Goal: Task Accomplishment & Management: Manage account settings

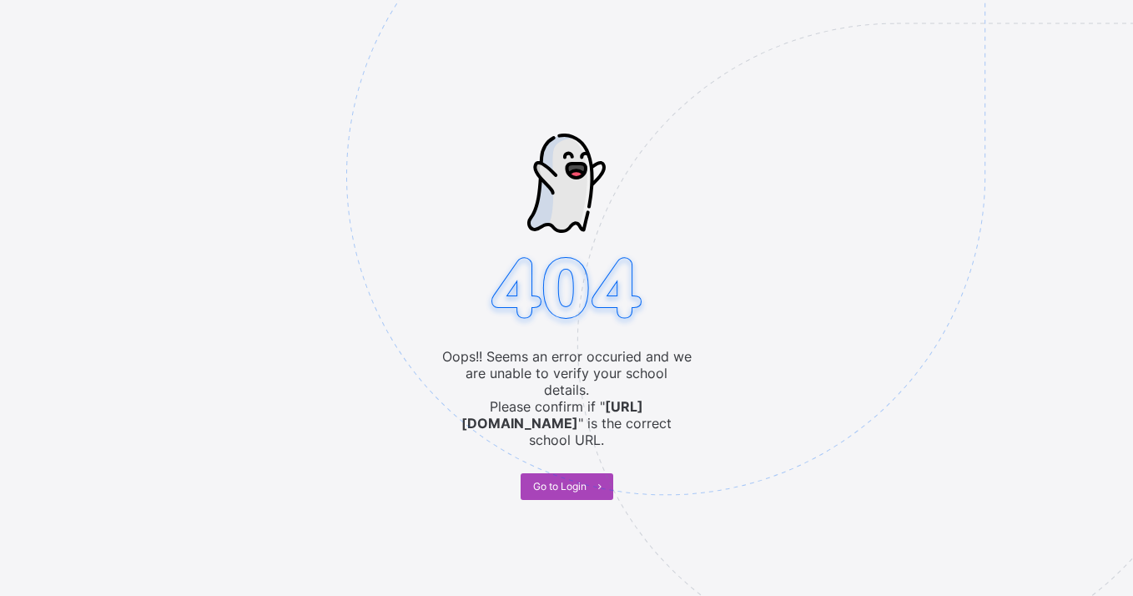
click at [573, 480] on span "Go to Login" at bounding box center [559, 486] width 53 height 13
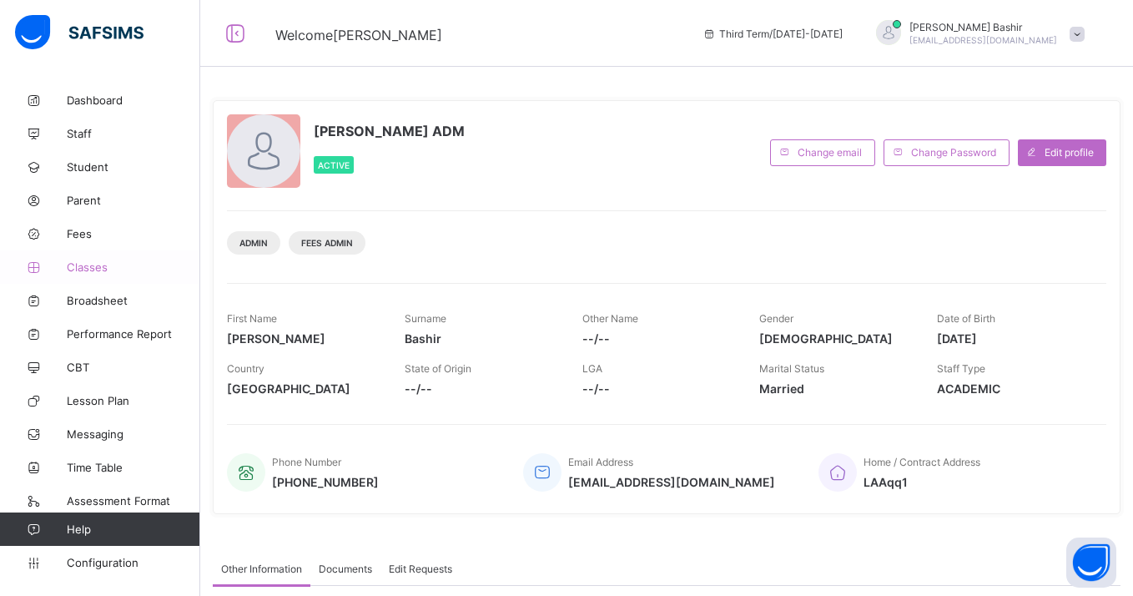
click at [101, 273] on span "Classes" at bounding box center [134, 266] width 134 height 13
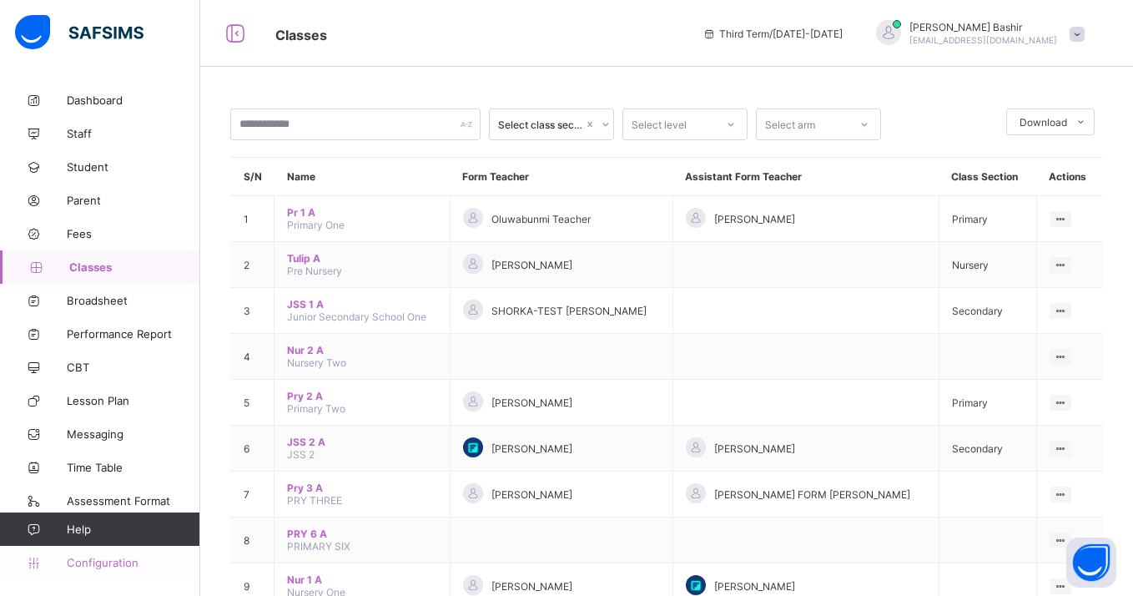
click at [87, 558] on span "Configuration" at bounding box center [133, 562] width 133 height 13
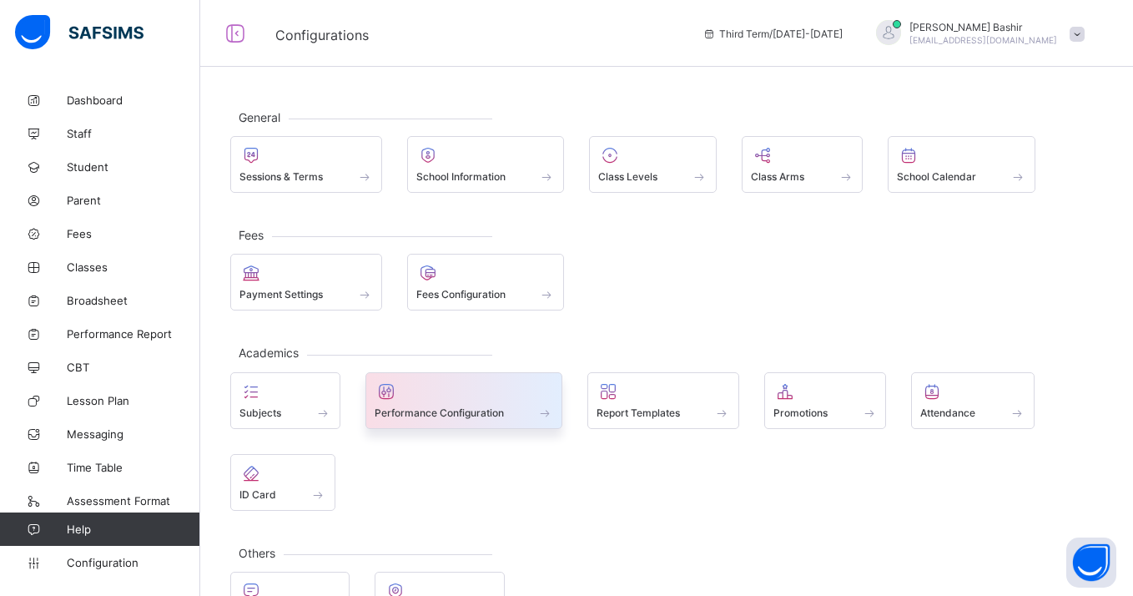
click at [504, 404] on span at bounding box center [464, 403] width 179 height 4
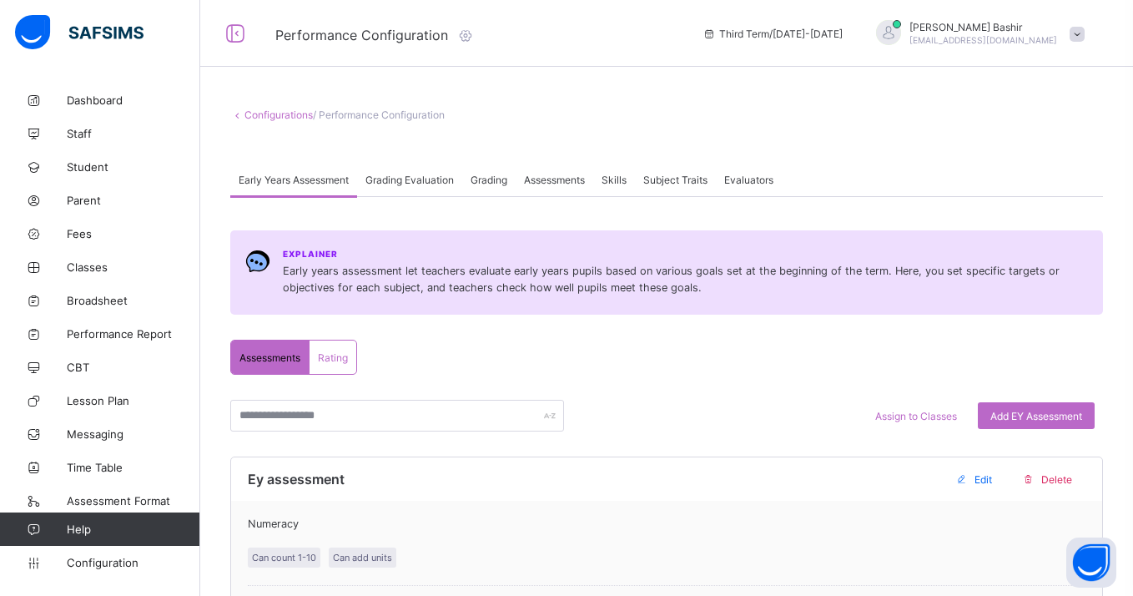
click at [698, 180] on span "Subject Traits" at bounding box center [675, 180] width 64 height 13
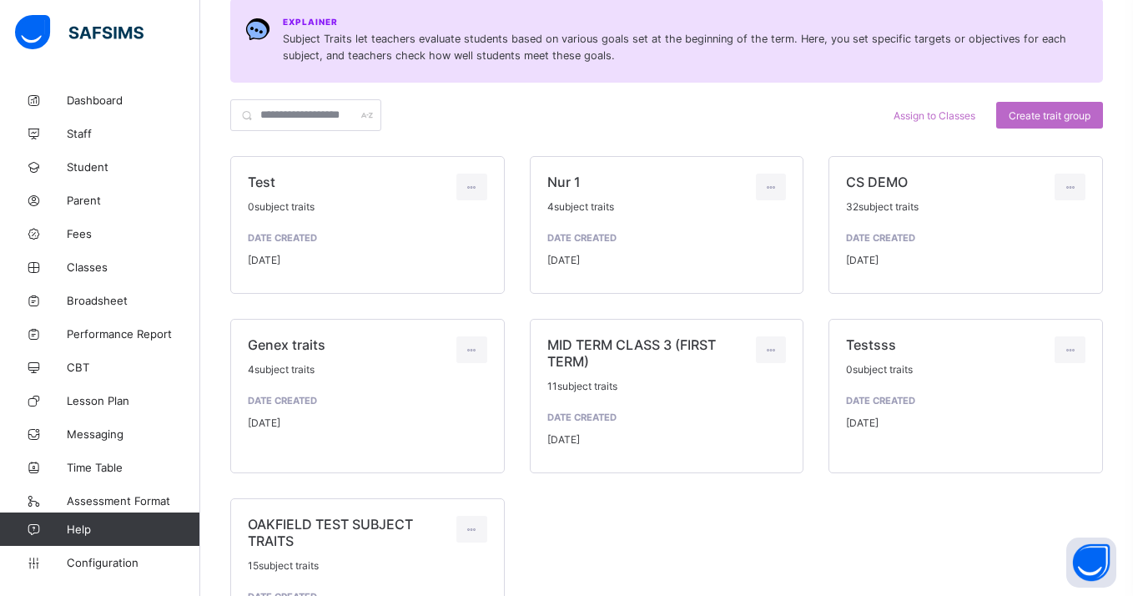
scroll to position [224, 0]
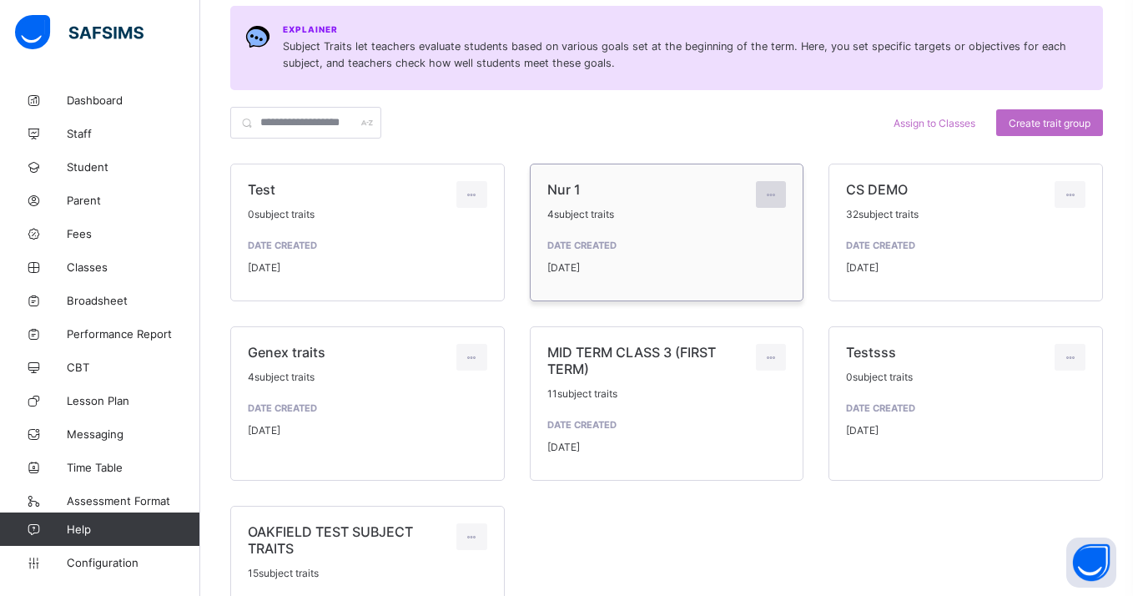
click at [772, 195] on icon at bounding box center [771, 195] width 14 height 13
click at [804, 135] on div "Assign to Classes Create trait group" at bounding box center [666, 123] width 873 height 32
click at [900, 119] on span "Assign to Classes" at bounding box center [935, 123] width 82 height 13
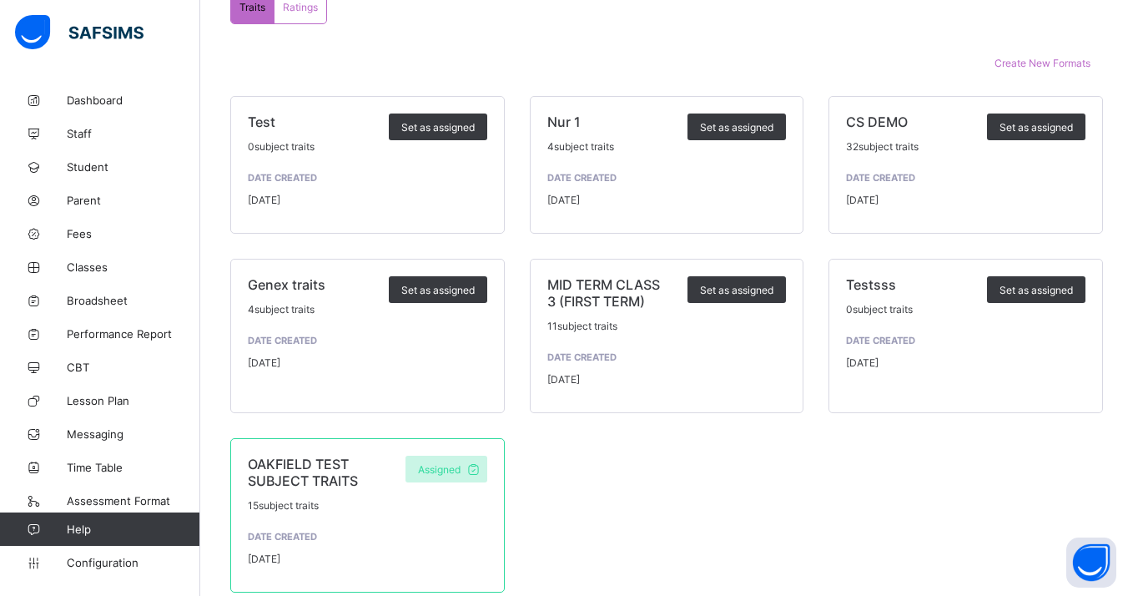
scroll to position [442, 0]
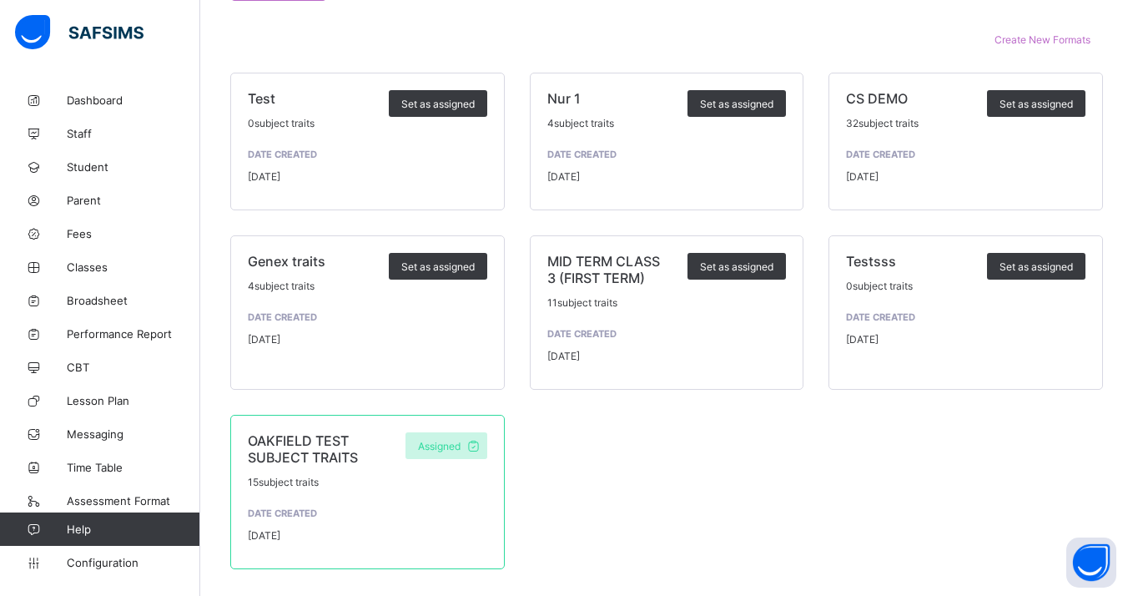
click at [317, 452] on span "OAKFIELD TEST SUBJECT TRAITS" at bounding box center [303, 448] width 110 height 33
click at [438, 443] on span "Assigned" at bounding box center [439, 446] width 43 height 13
click at [447, 452] on div "Assigned" at bounding box center [447, 445] width 82 height 27
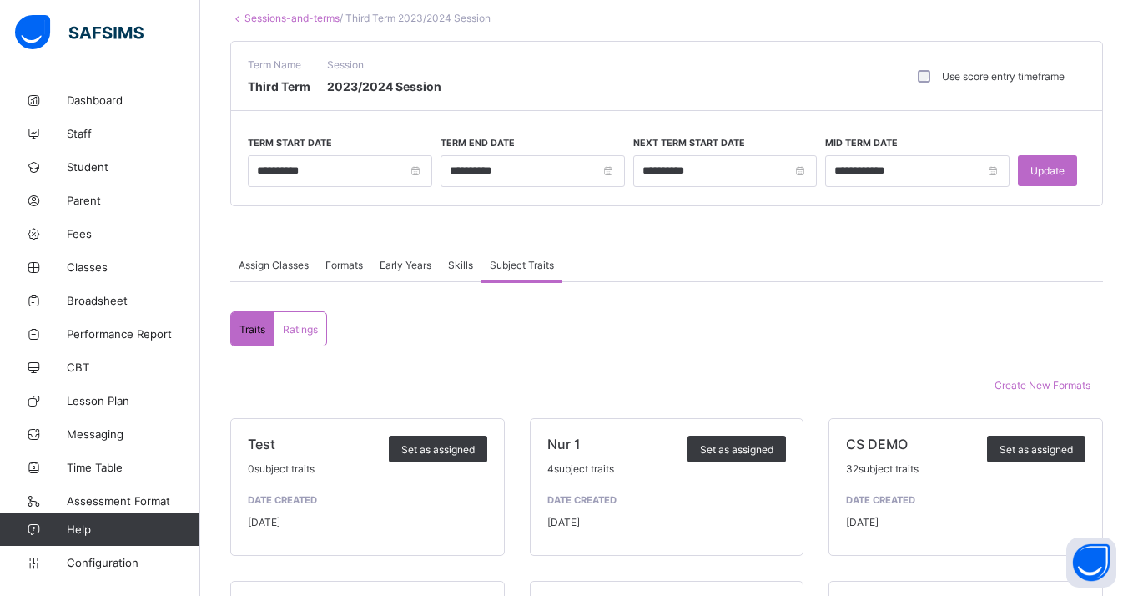
scroll to position [0, 0]
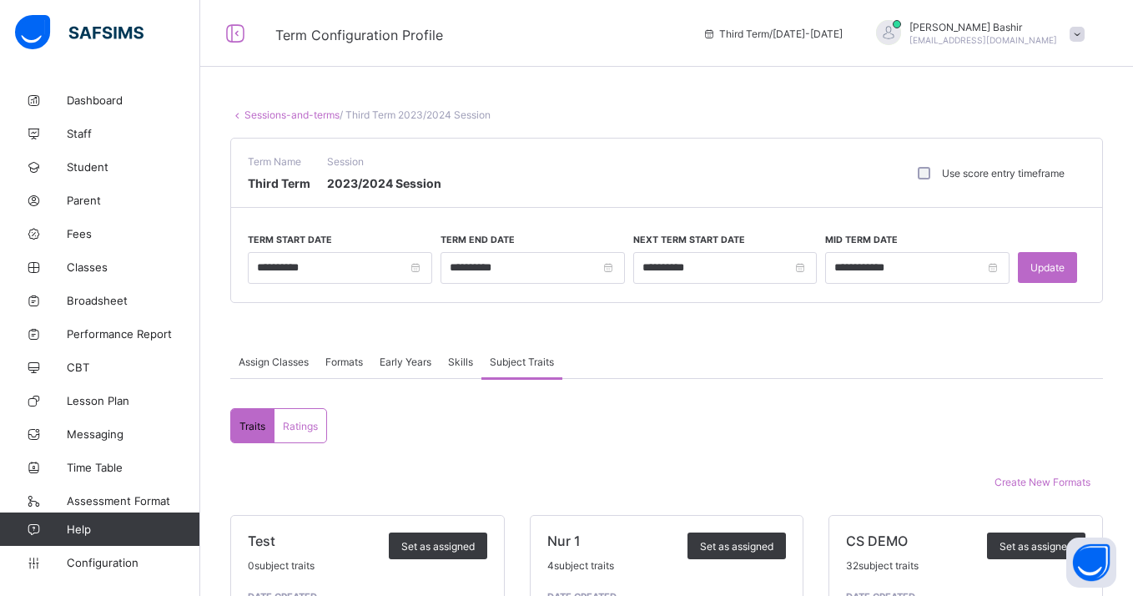
click at [265, 364] on span "Assign Classes" at bounding box center [274, 361] width 70 height 13
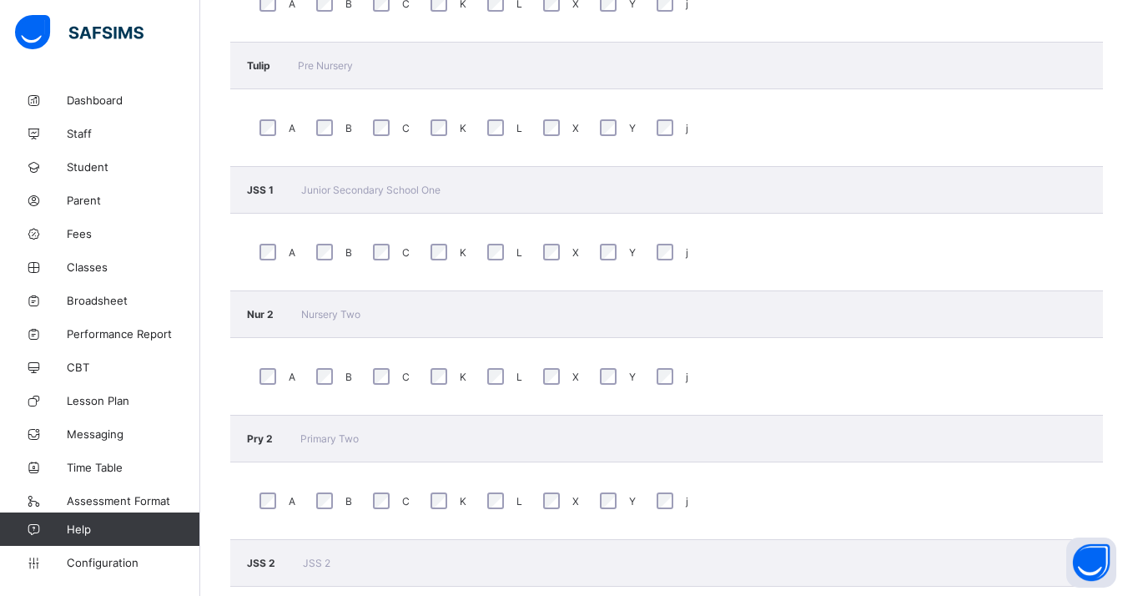
scroll to position [646, 0]
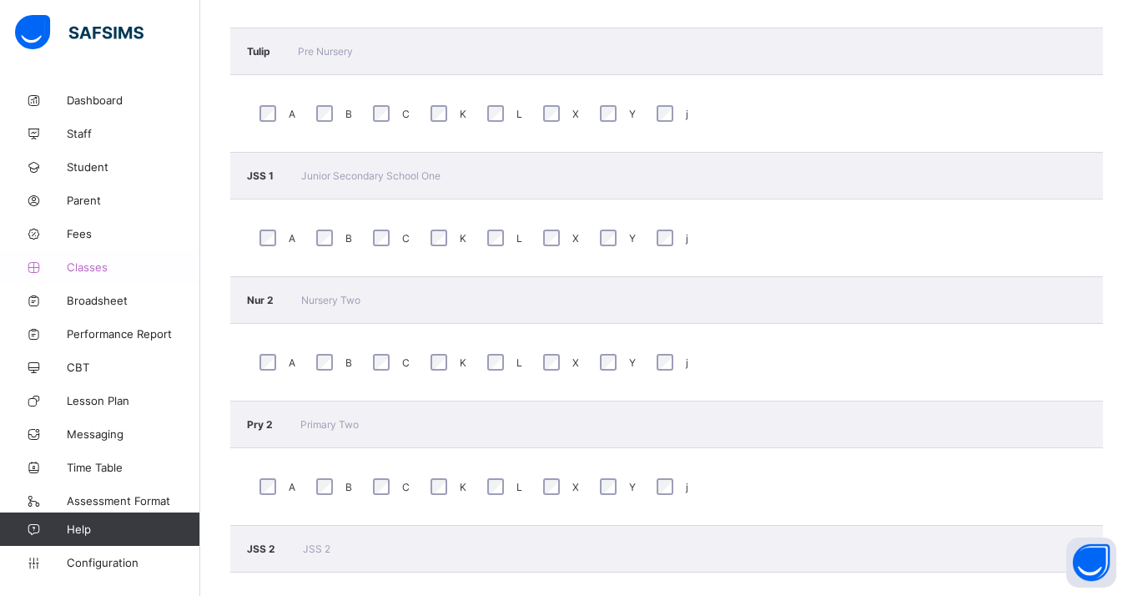
click at [120, 264] on span "Classes" at bounding box center [134, 266] width 134 height 13
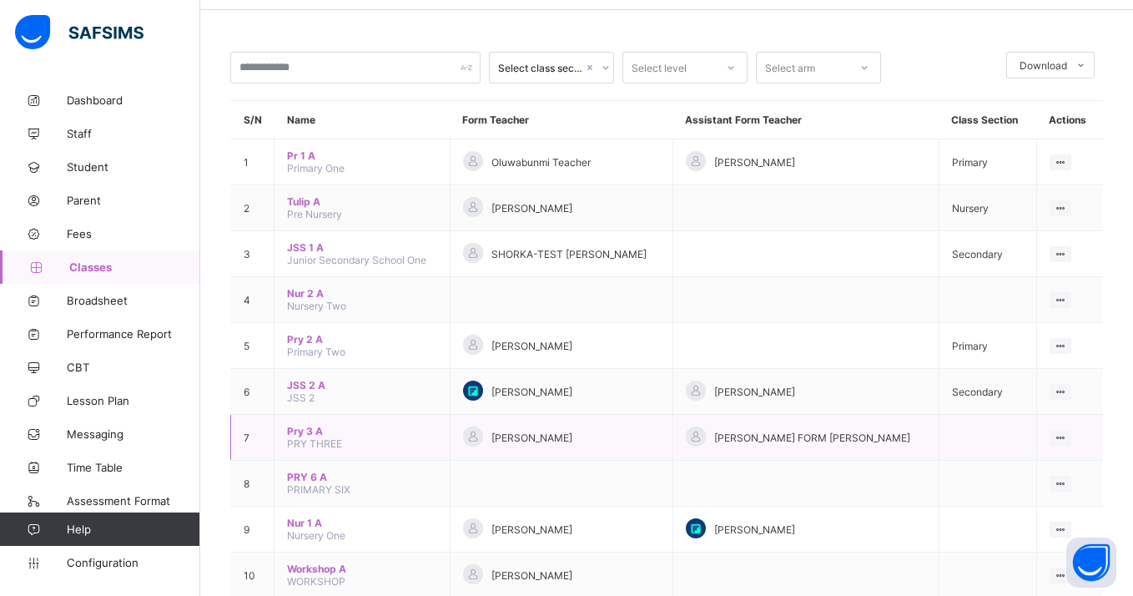
scroll to position [92, 0]
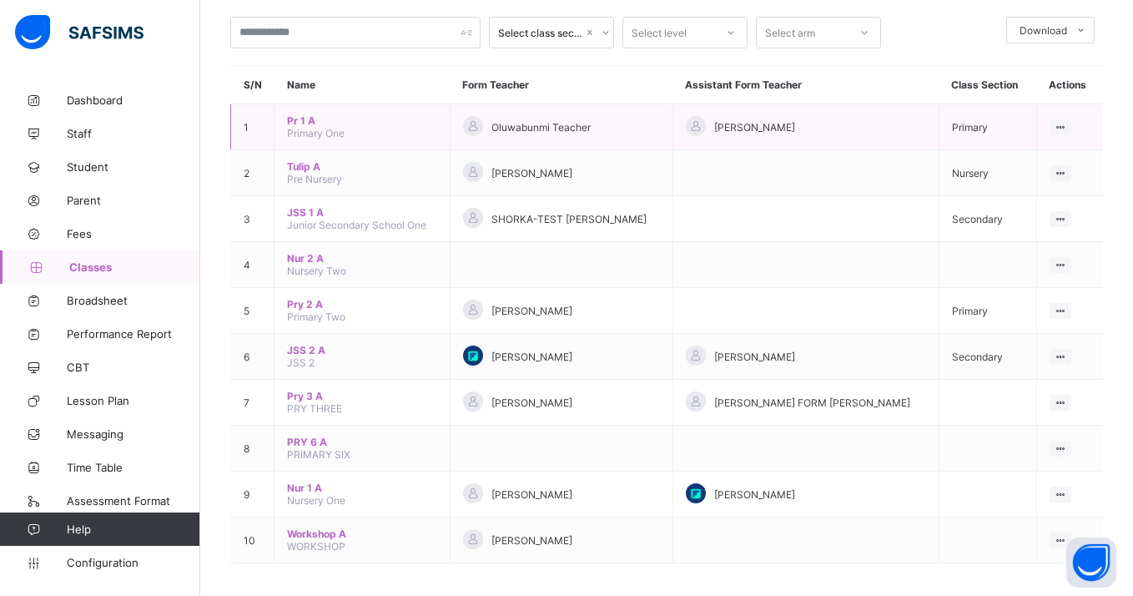
click at [304, 118] on span "Pr 1 A" at bounding box center [362, 120] width 150 height 13
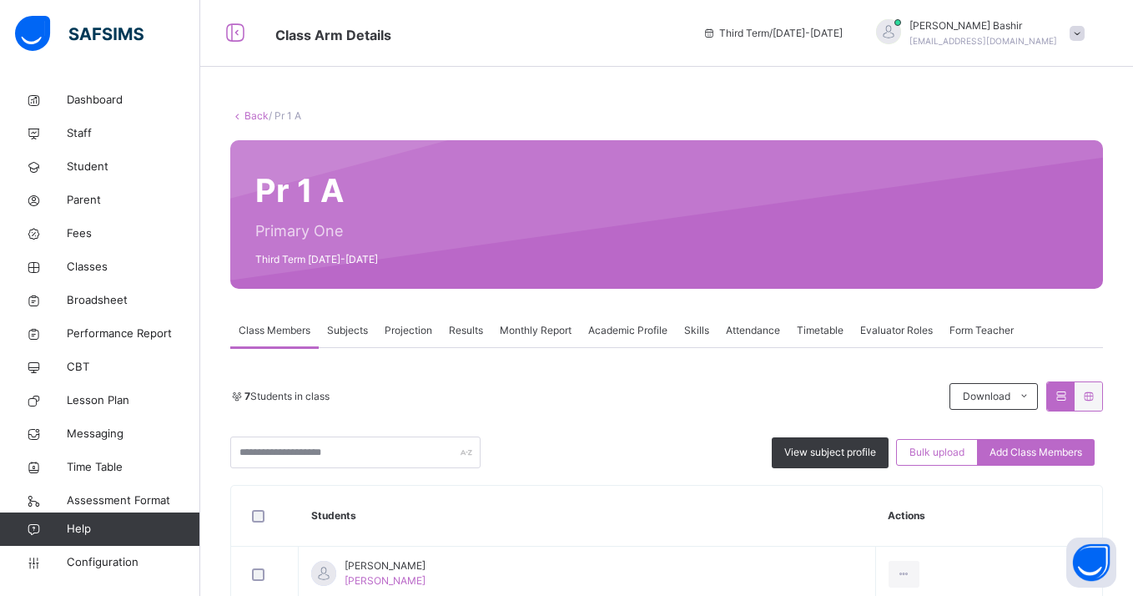
click at [465, 333] on span "Results" at bounding box center [466, 330] width 34 height 15
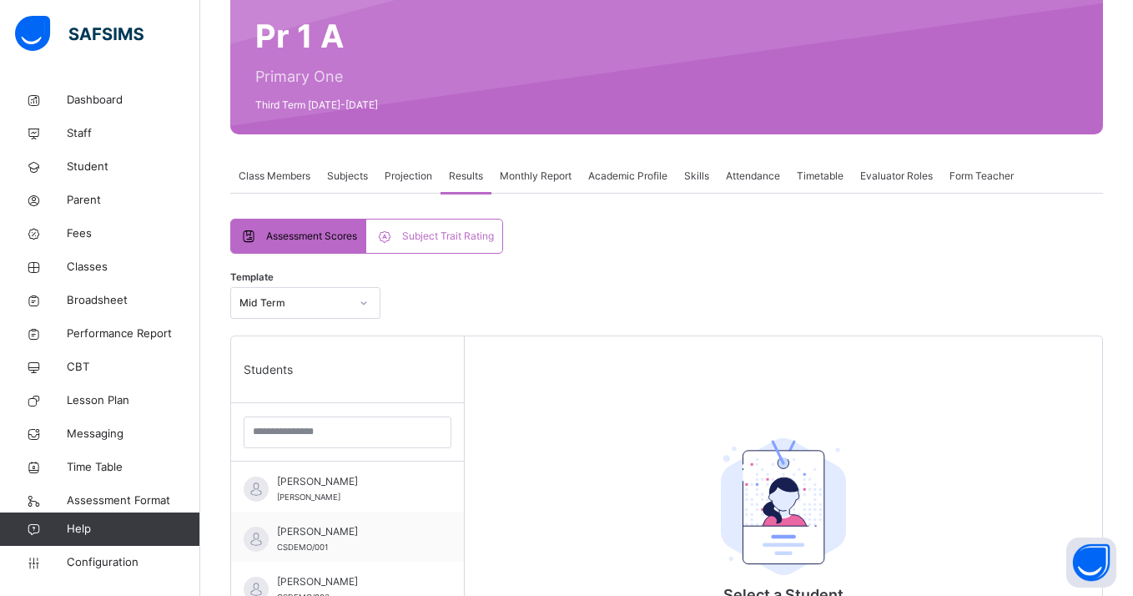
scroll to position [267, 0]
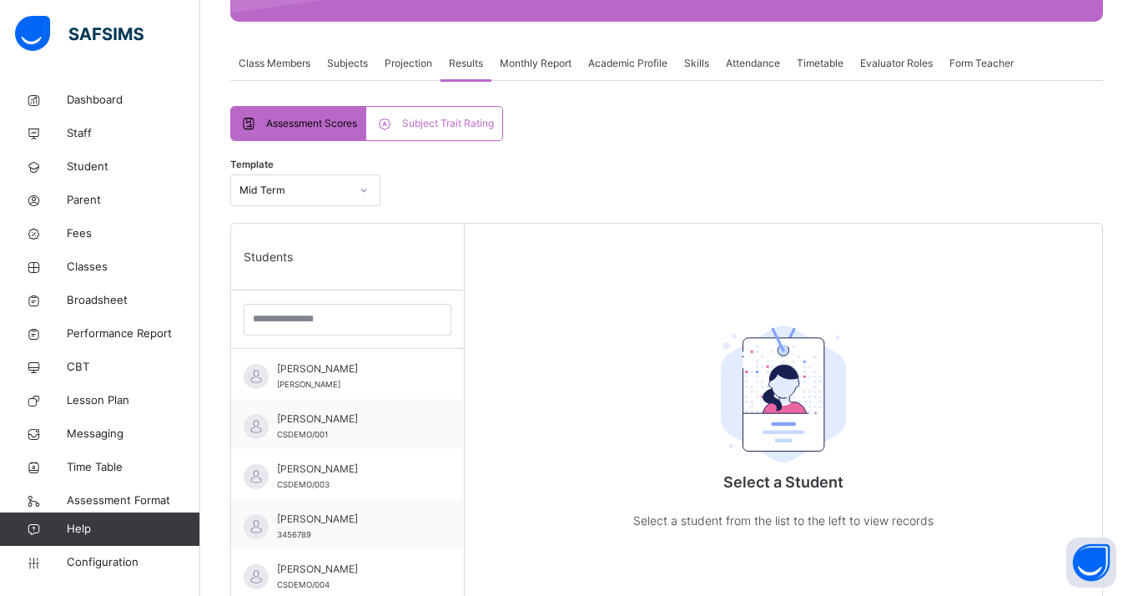
click at [433, 126] on span "Subject Trait Rating" at bounding box center [448, 123] width 92 height 15
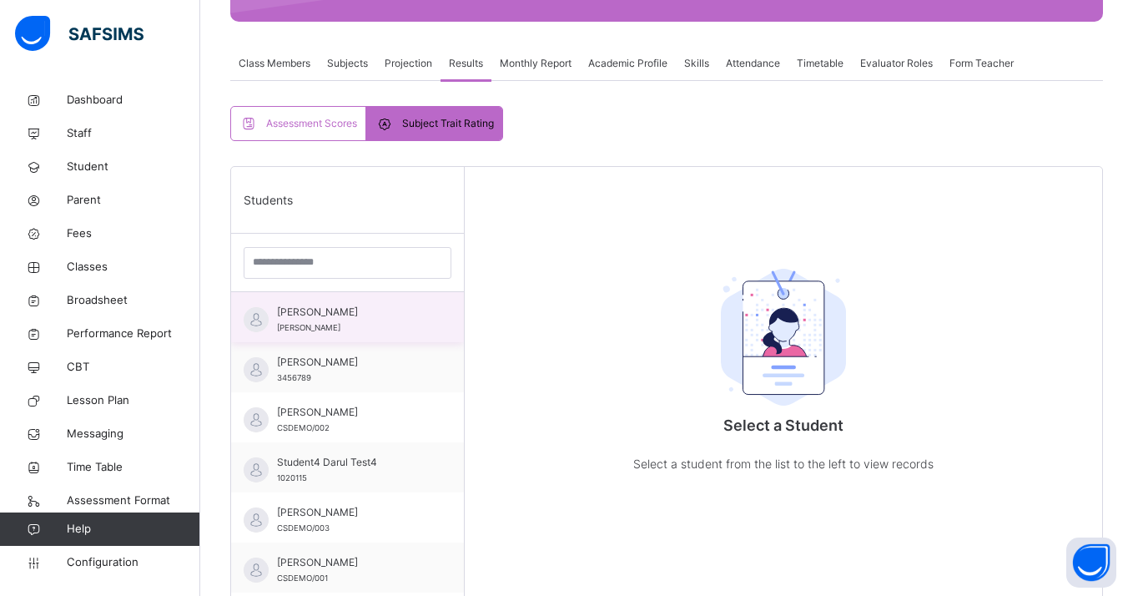
click at [406, 330] on div "[PERSON_NAME]" at bounding box center [351, 320] width 149 height 30
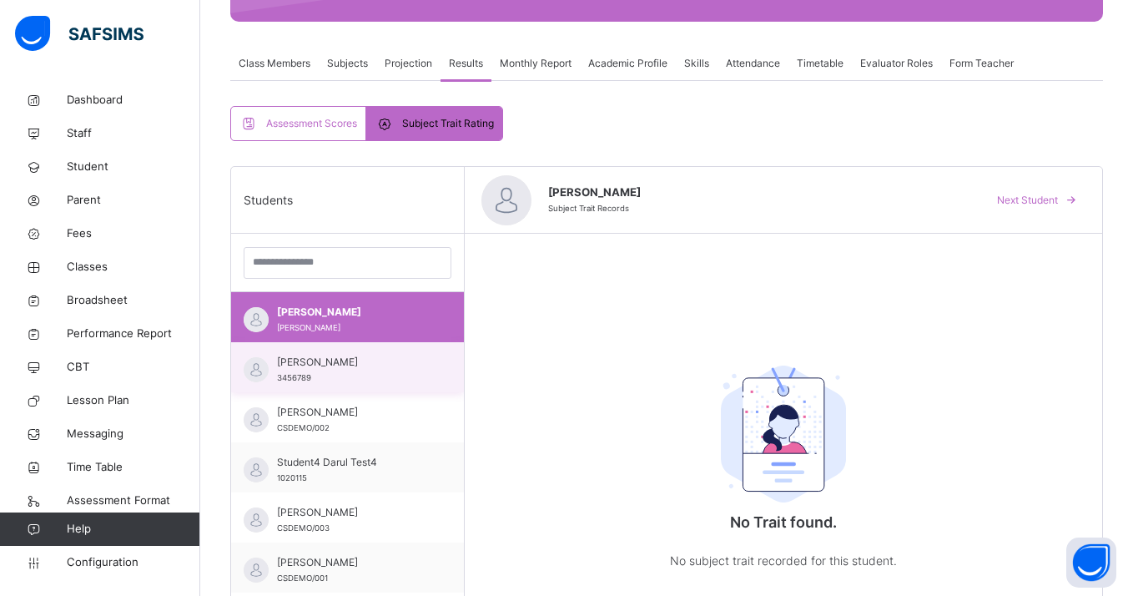
click at [395, 373] on div "[PERSON_NAME] 3456789" at bounding box center [351, 370] width 149 height 30
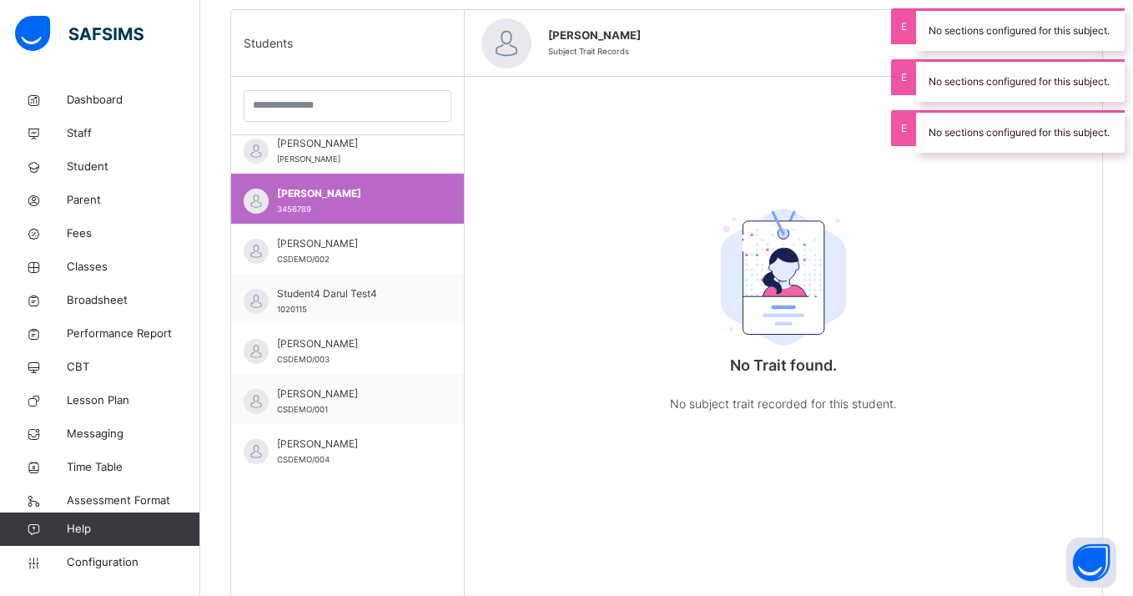
scroll to position [428, 0]
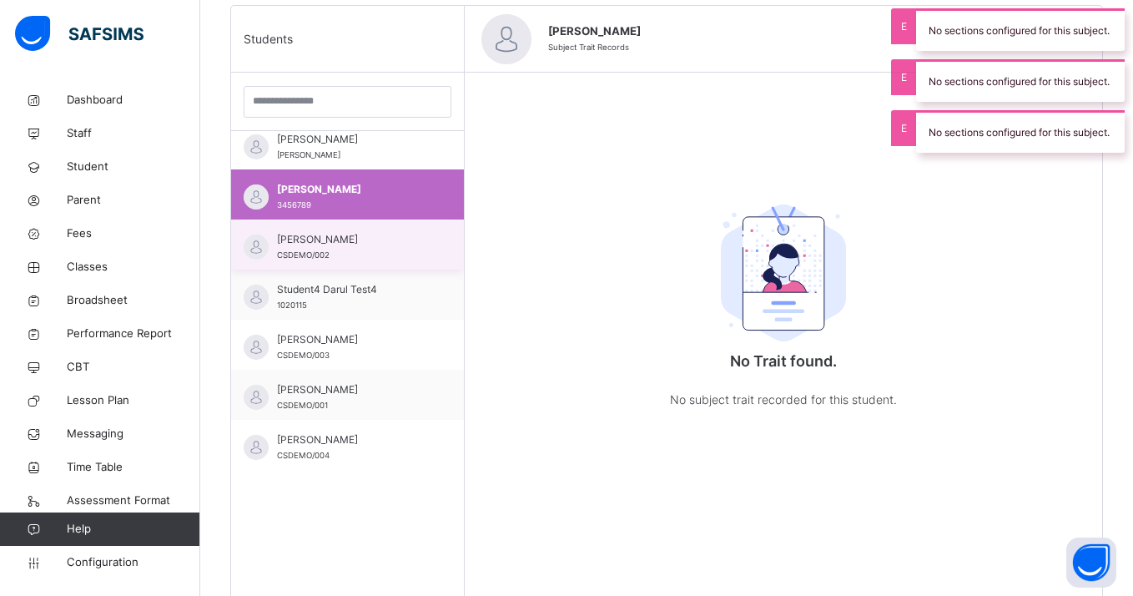
click at [372, 264] on div "[PERSON_NAME] CSDEMO/002" at bounding box center [347, 244] width 233 height 50
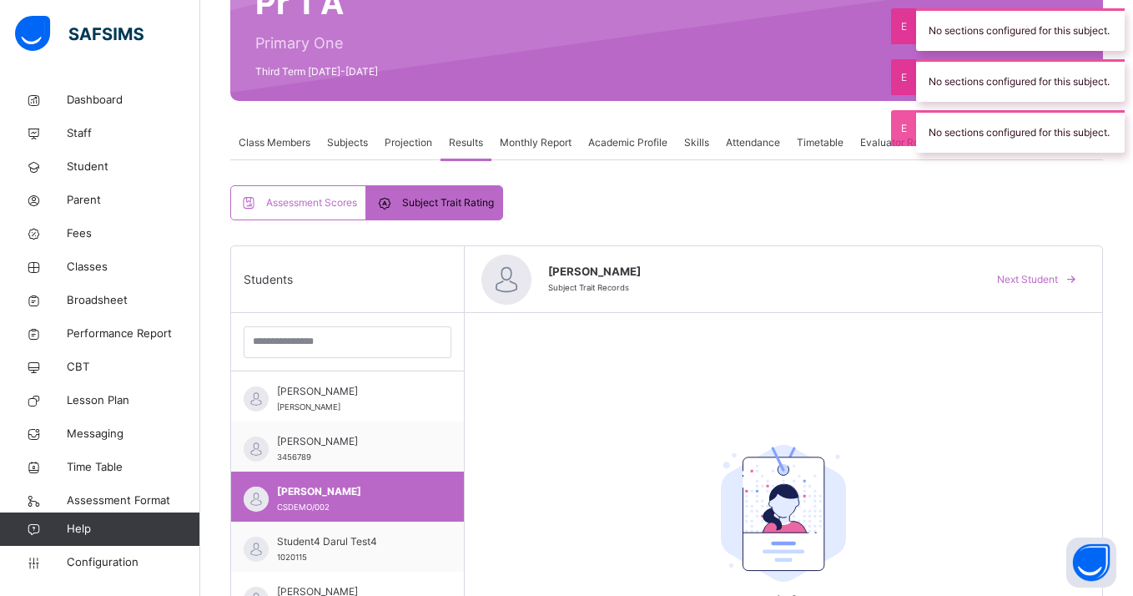
scroll to position [176, 0]
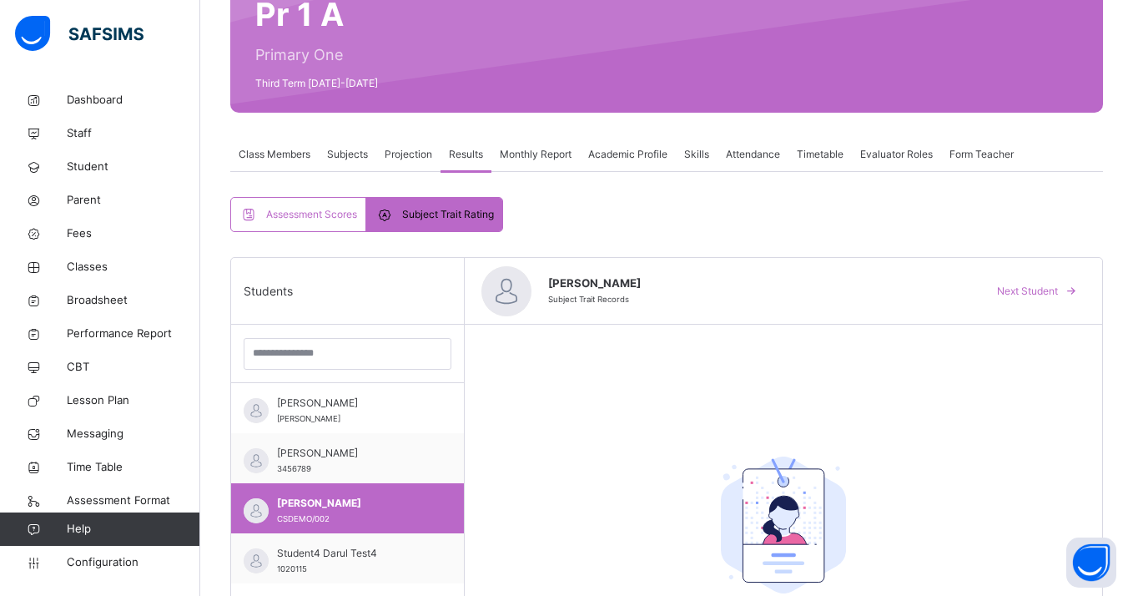
click at [351, 152] on span "Subjects" at bounding box center [347, 154] width 41 height 15
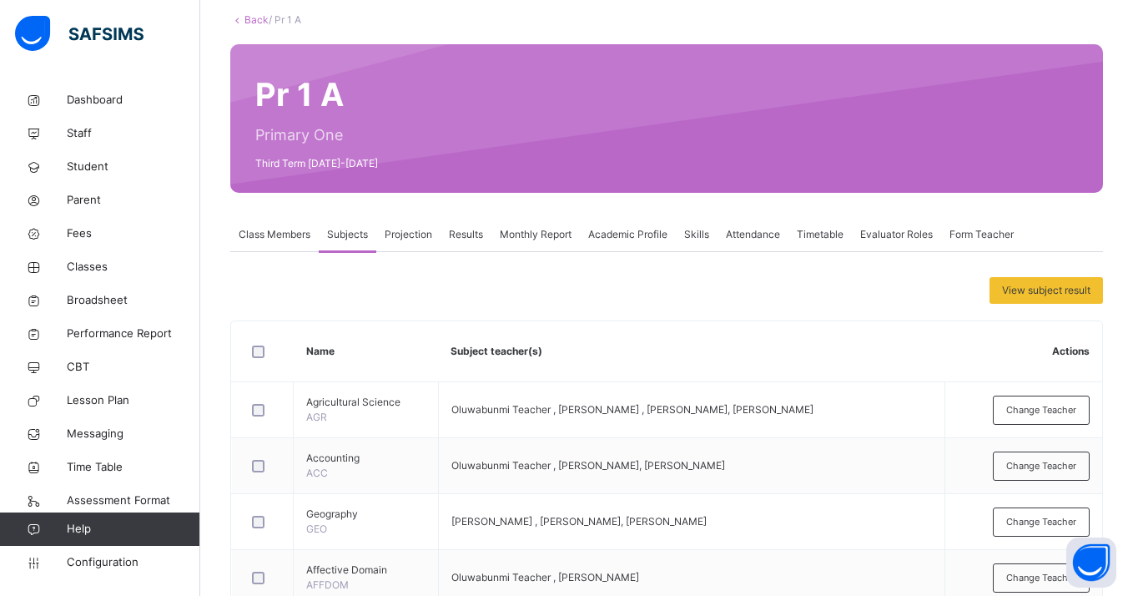
scroll to position [72, 0]
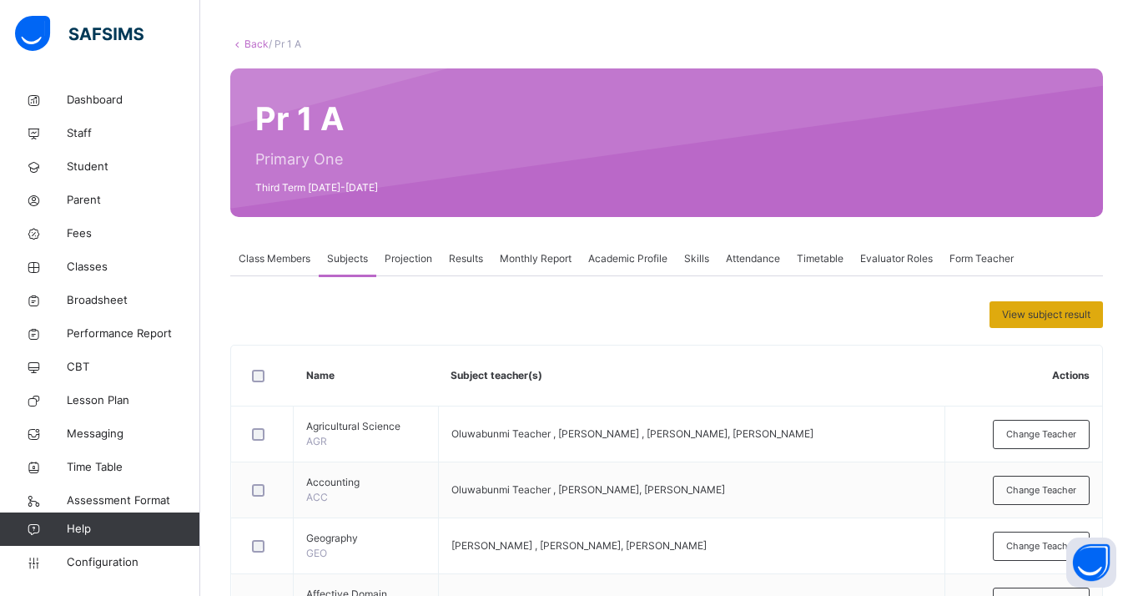
click at [1076, 318] on span "View subject result" at bounding box center [1046, 314] width 88 height 15
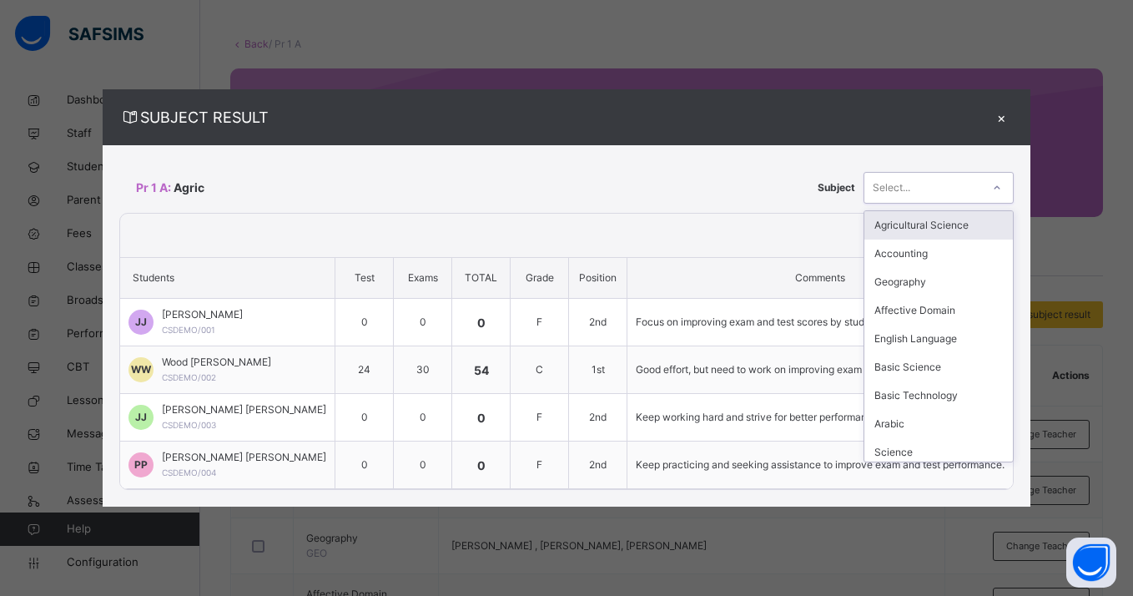
click at [873, 192] on div "Select..." at bounding box center [892, 188] width 38 height 32
click at [872, 249] on div "Accounting" at bounding box center [938, 253] width 149 height 28
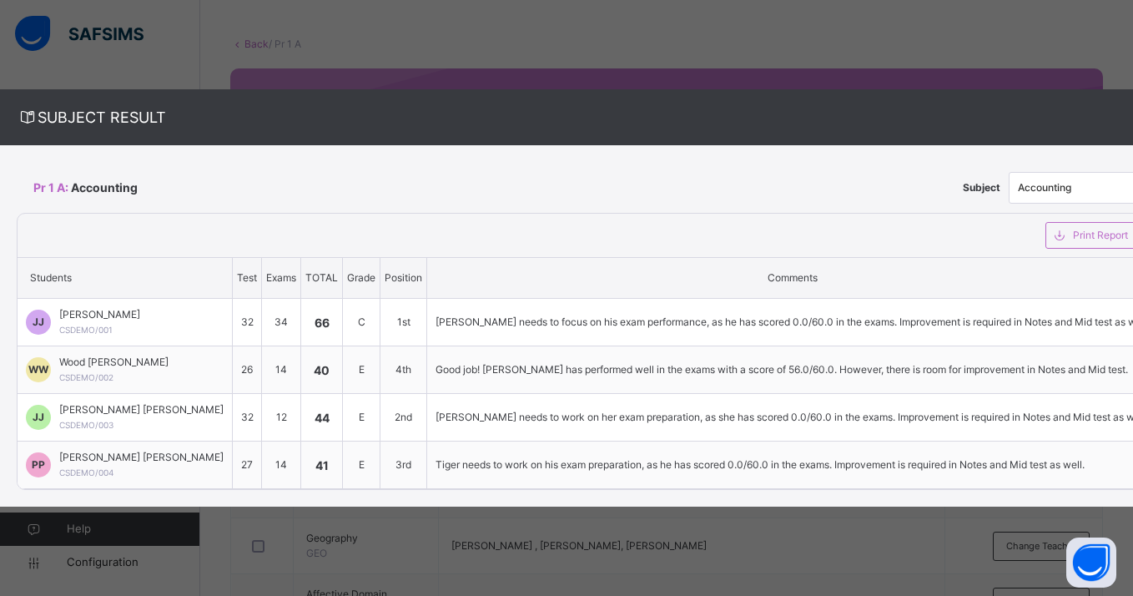
click at [1132, 122] on div "×" at bounding box center [1146, 117] width 25 height 23
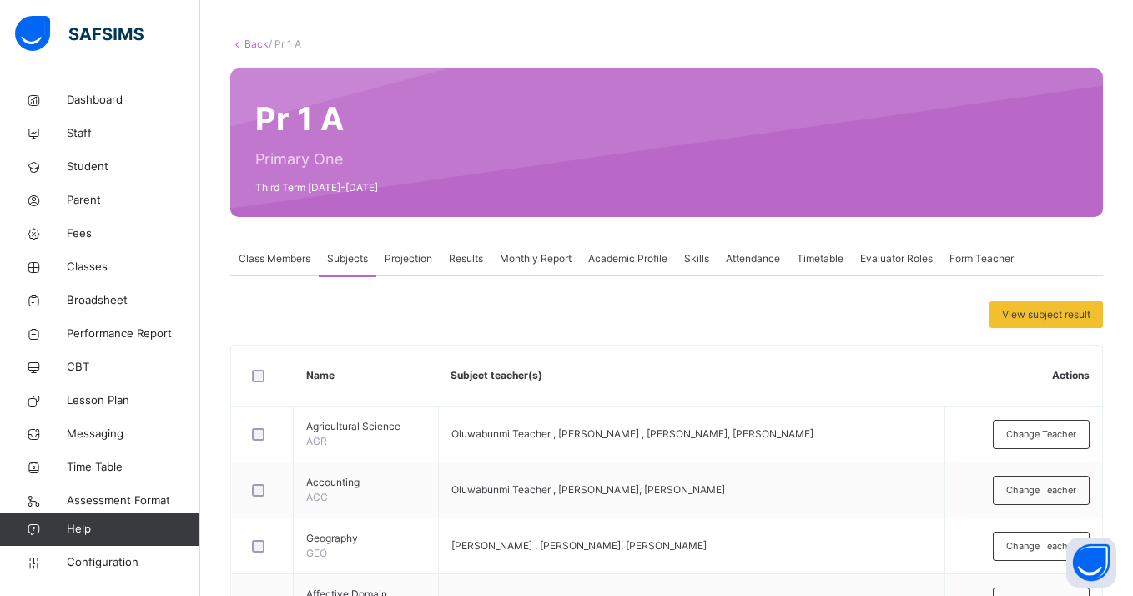
click at [411, 270] on div "Projection" at bounding box center [408, 258] width 64 height 33
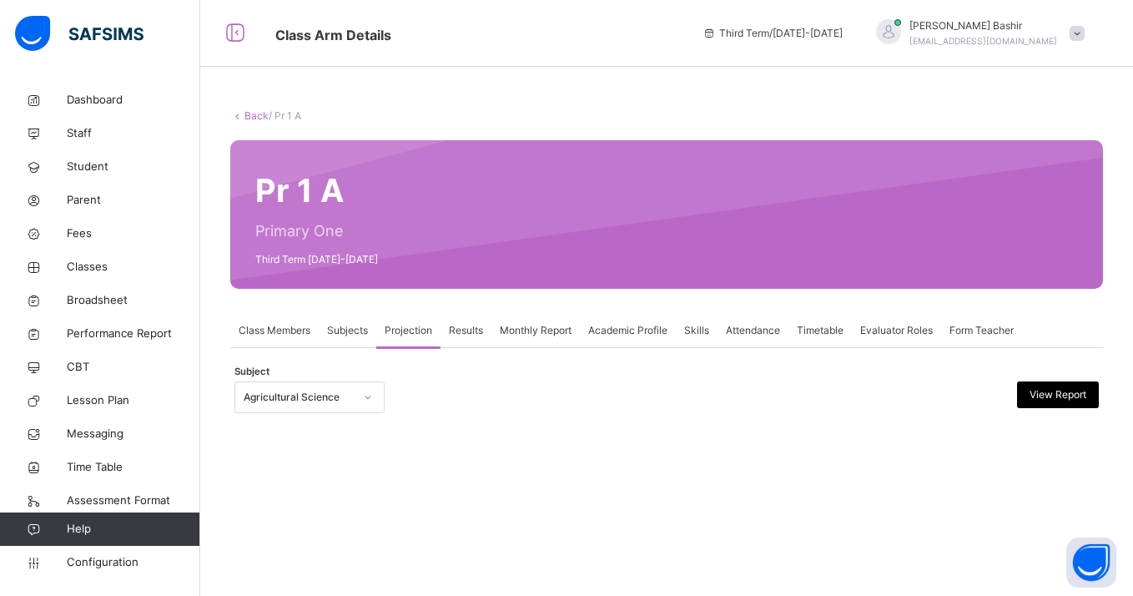
scroll to position [0, 0]
click at [451, 336] on span "Results" at bounding box center [466, 330] width 34 height 15
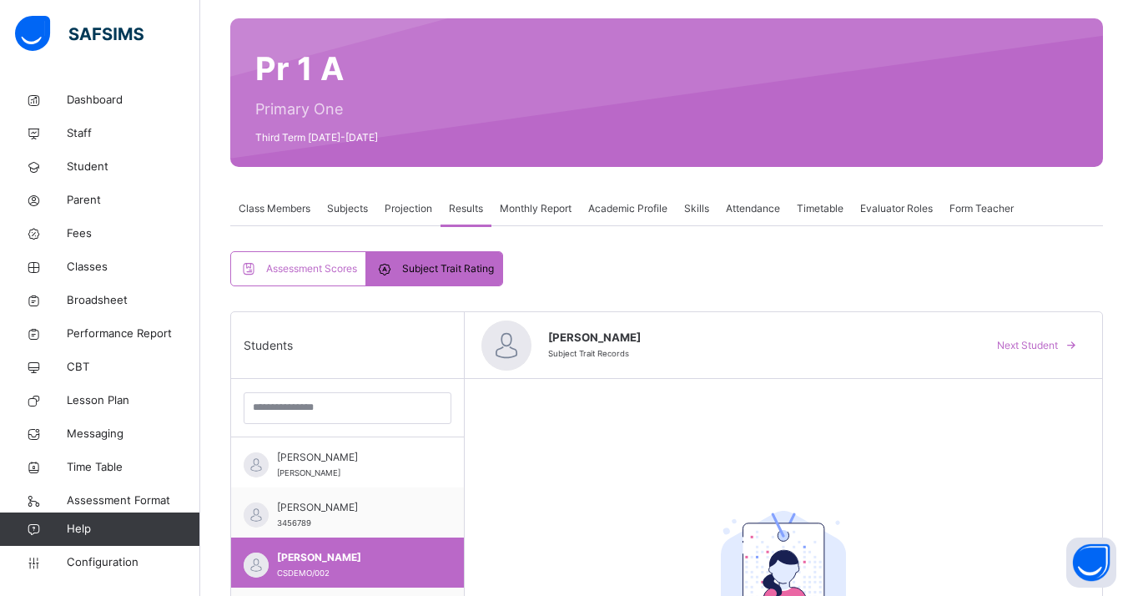
scroll to position [127, 0]
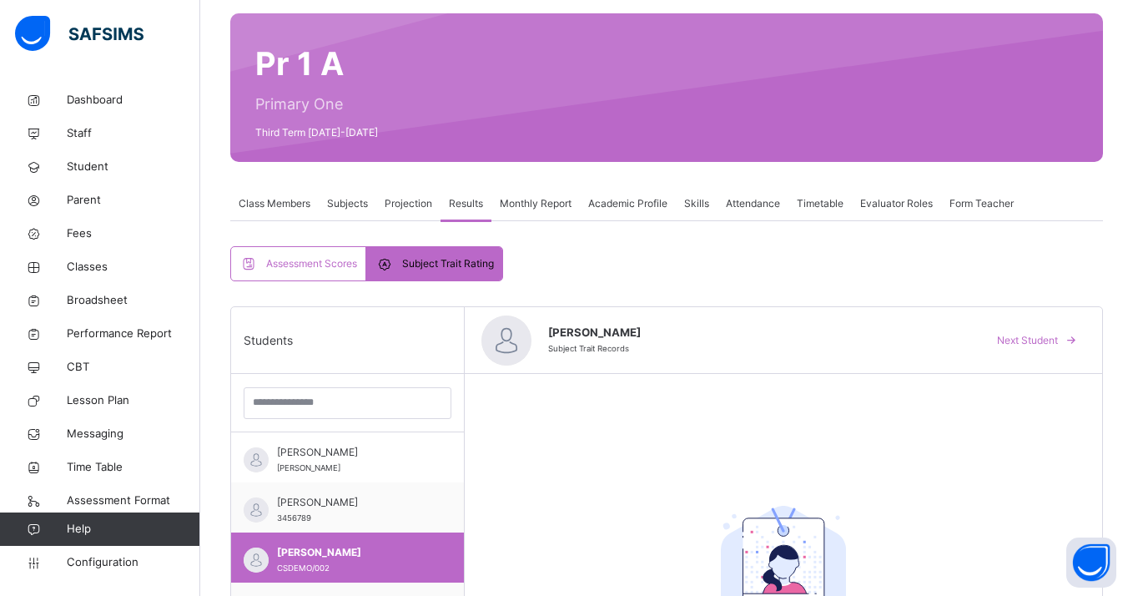
click at [466, 260] on span "Subject Trait Rating" at bounding box center [448, 263] width 92 height 15
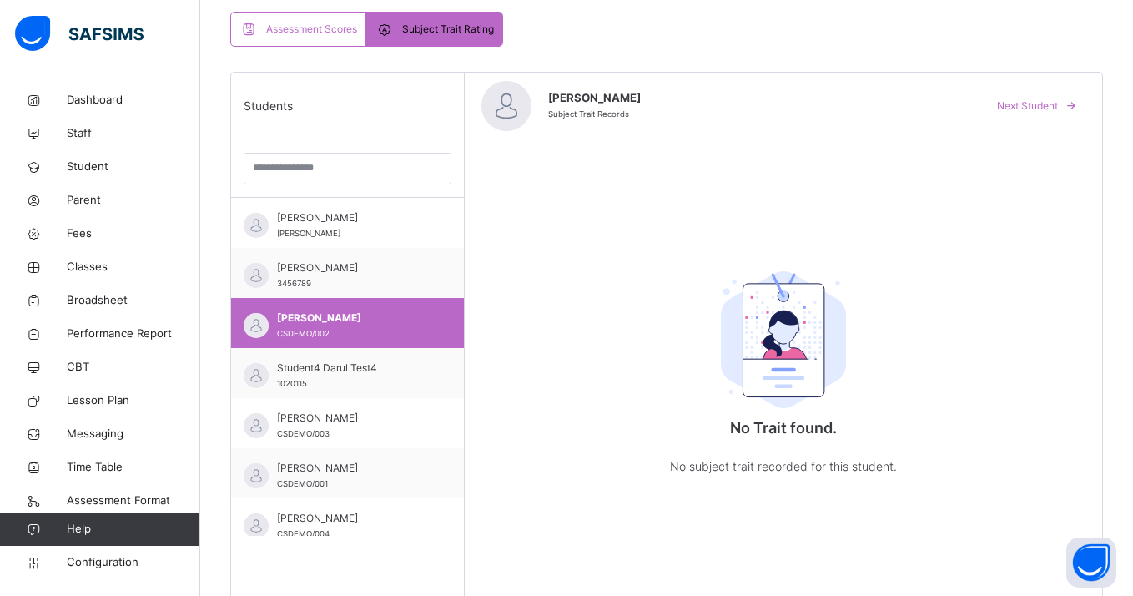
scroll to position [485, 0]
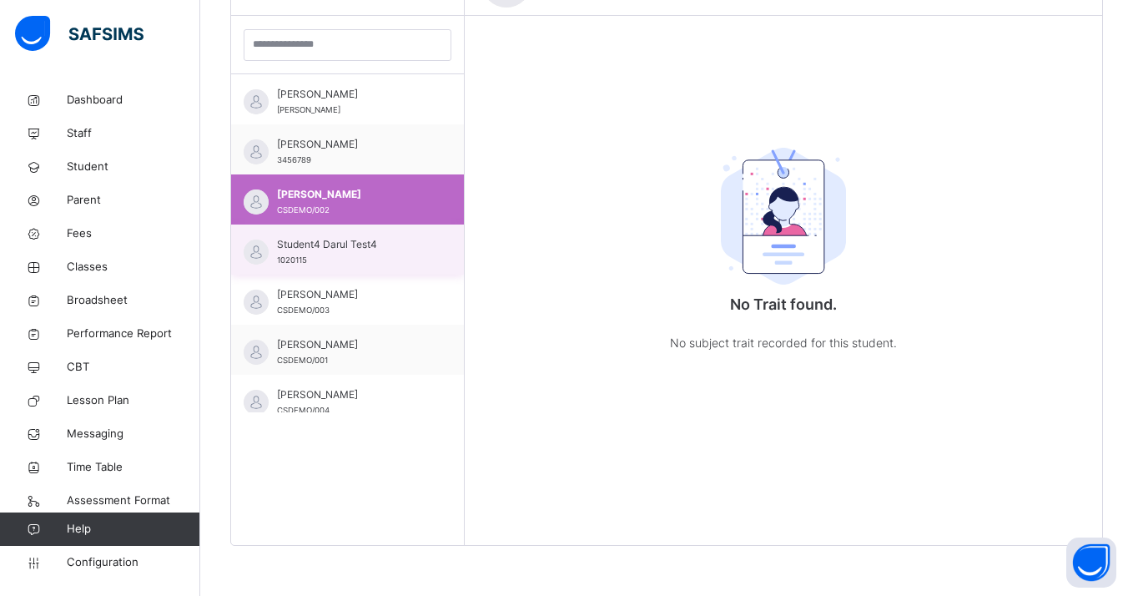
click at [380, 269] on div "Student4 Darul Test4 1020115" at bounding box center [347, 249] width 233 height 50
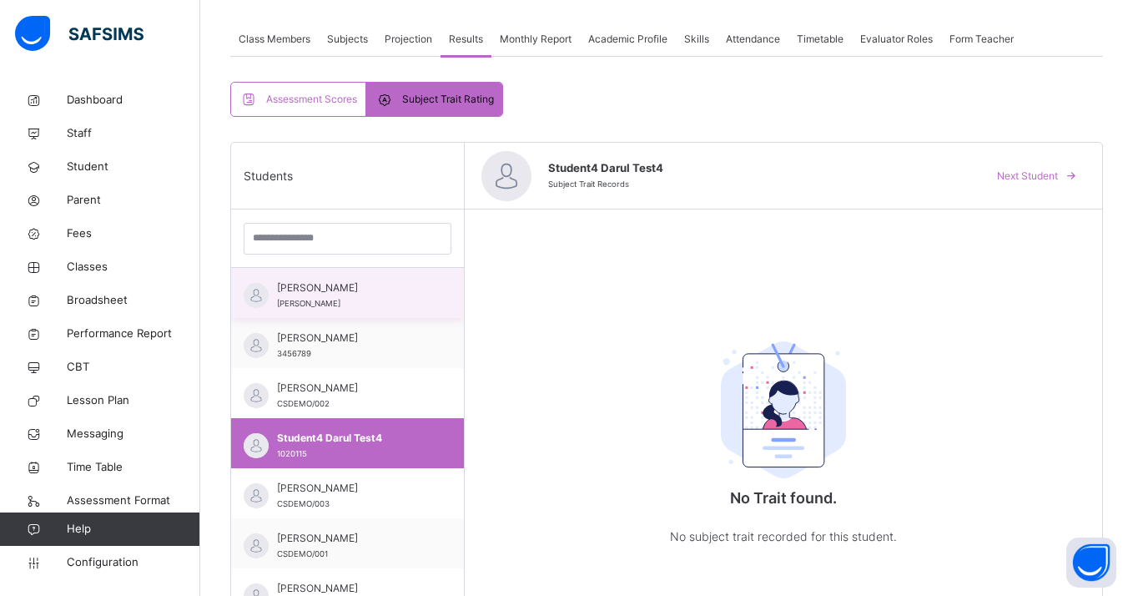
scroll to position [394, 0]
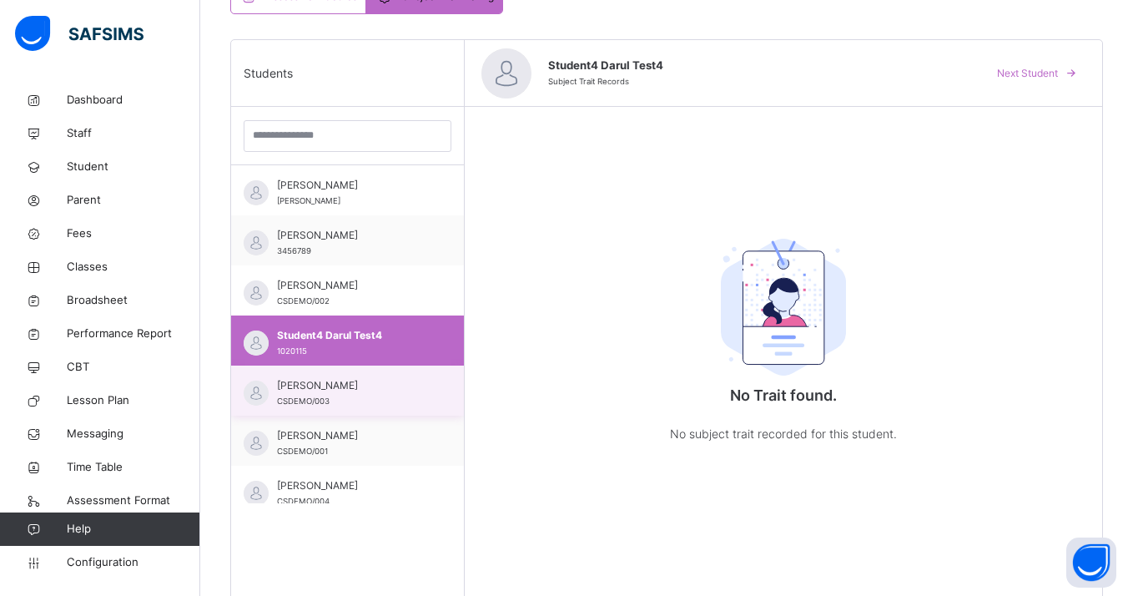
click at [334, 391] on span "[PERSON_NAME]" at bounding box center [351, 385] width 149 height 15
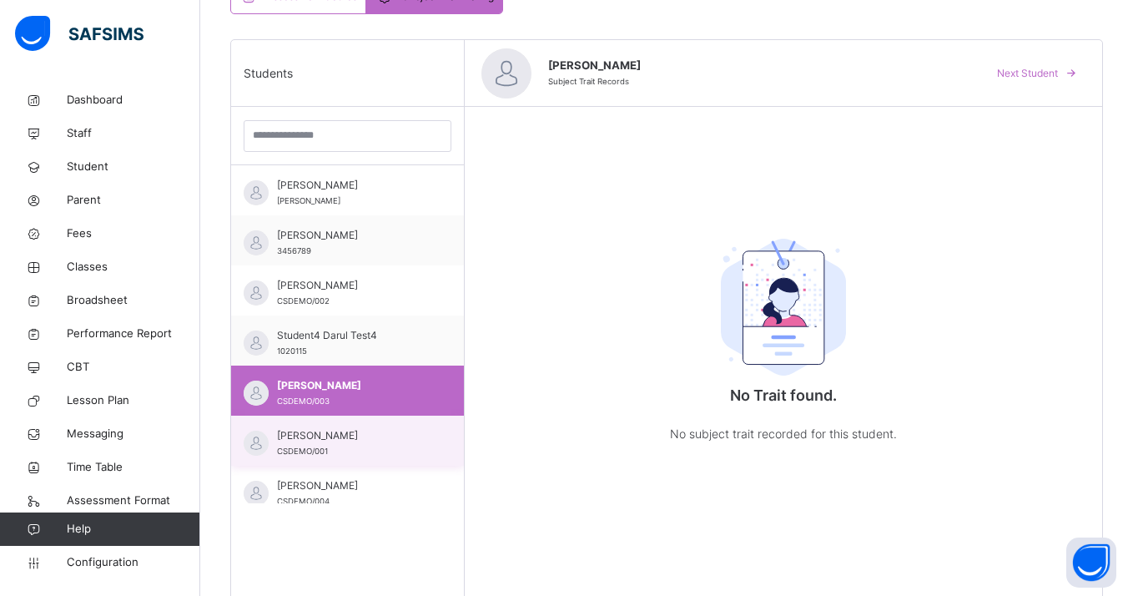
click at [358, 449] on div "[PERSON_NAME]/001" at bounding box center [351, 443] width 149 height 30
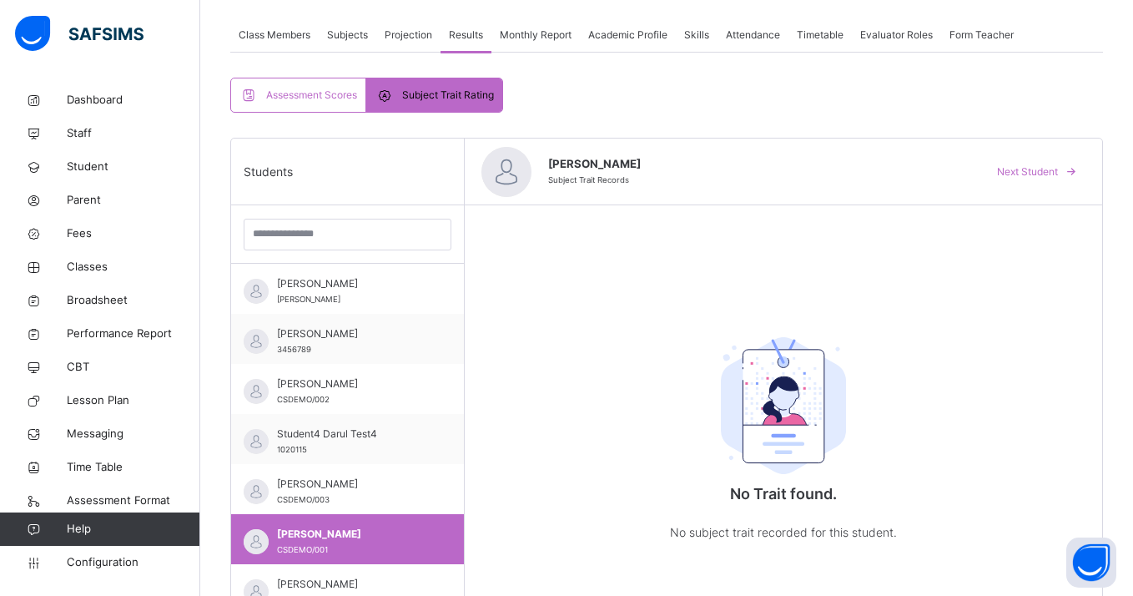
scroll to position [282, 0]
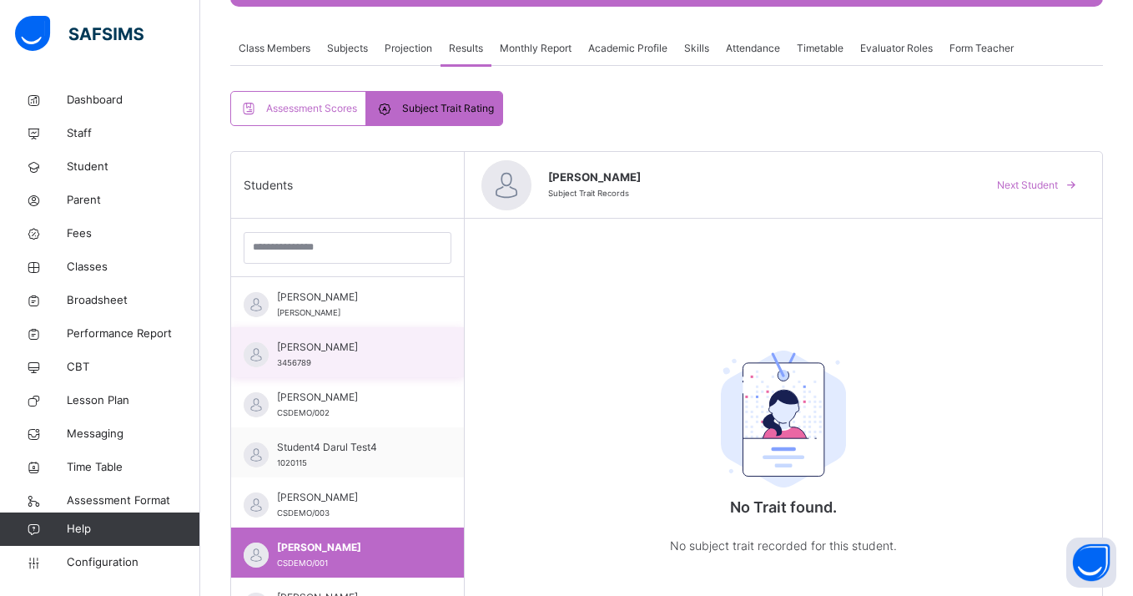
click at [386, 352] on span "[PERSON_NAME]" at bounding box center [351, 347] width 149 height 15
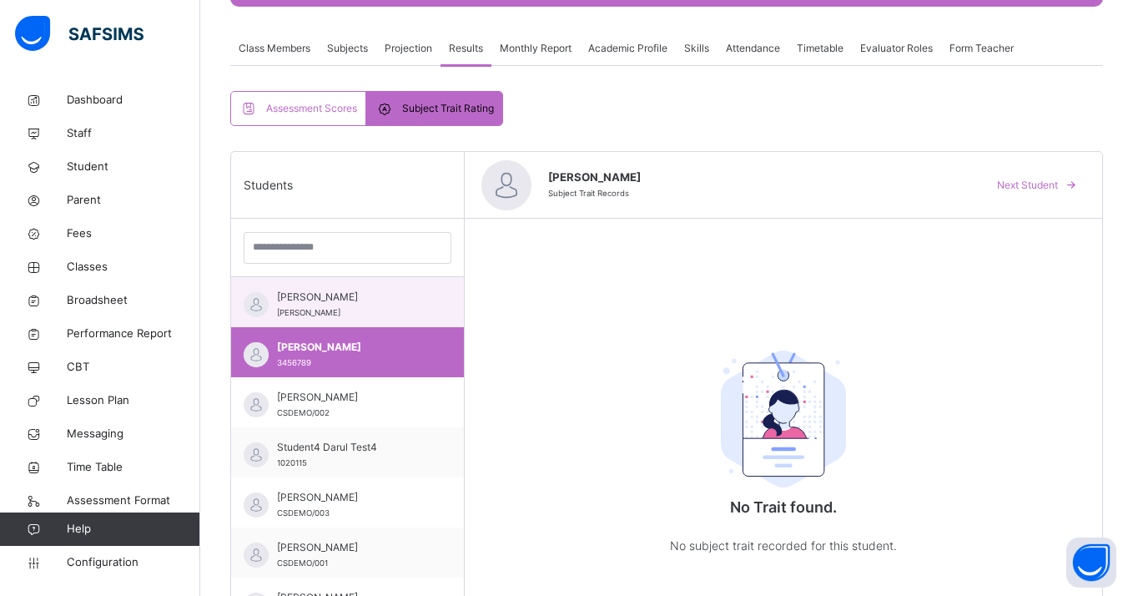
click at [391, 302] on span "[PERSON_NAME]" at bounding box center [351, 297] width 149 height 15
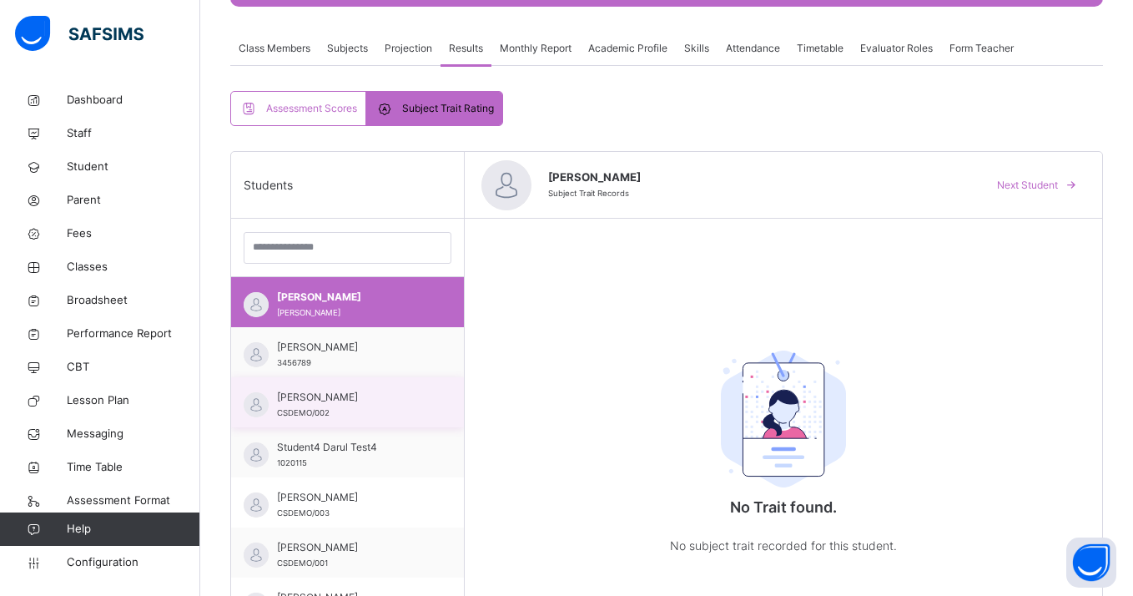
click at [391, 421] on div "[PERSON_NAME] CSDEMO/002" at bounding box center [347, 402] width 233 height 50
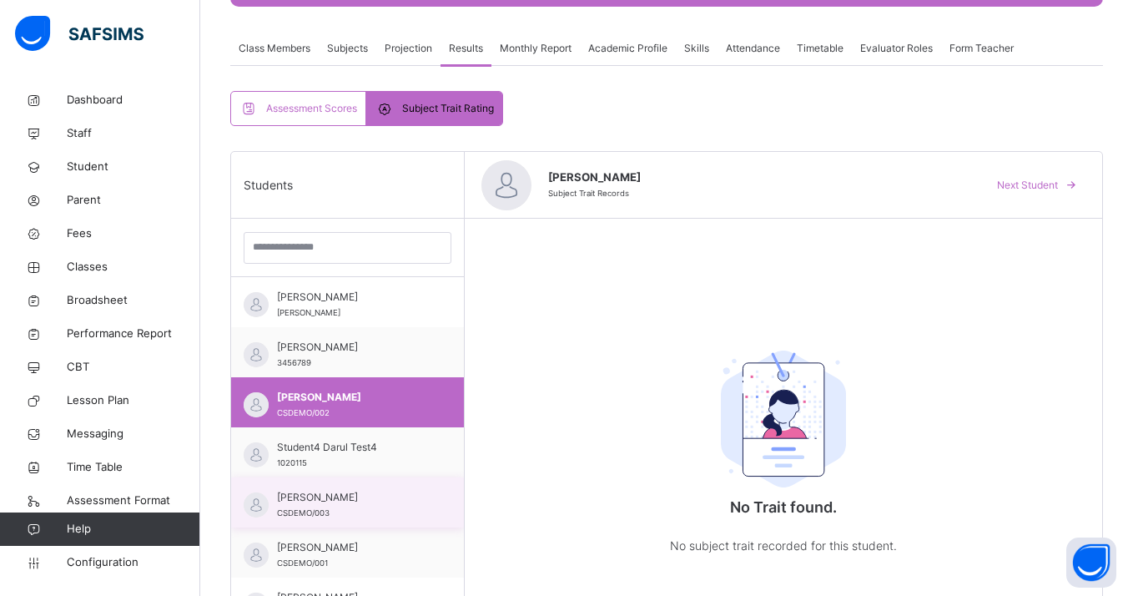
click at [385, 498] on span "[PERSON_NAME]" at bounding box center [351, 497] width 149 height 15
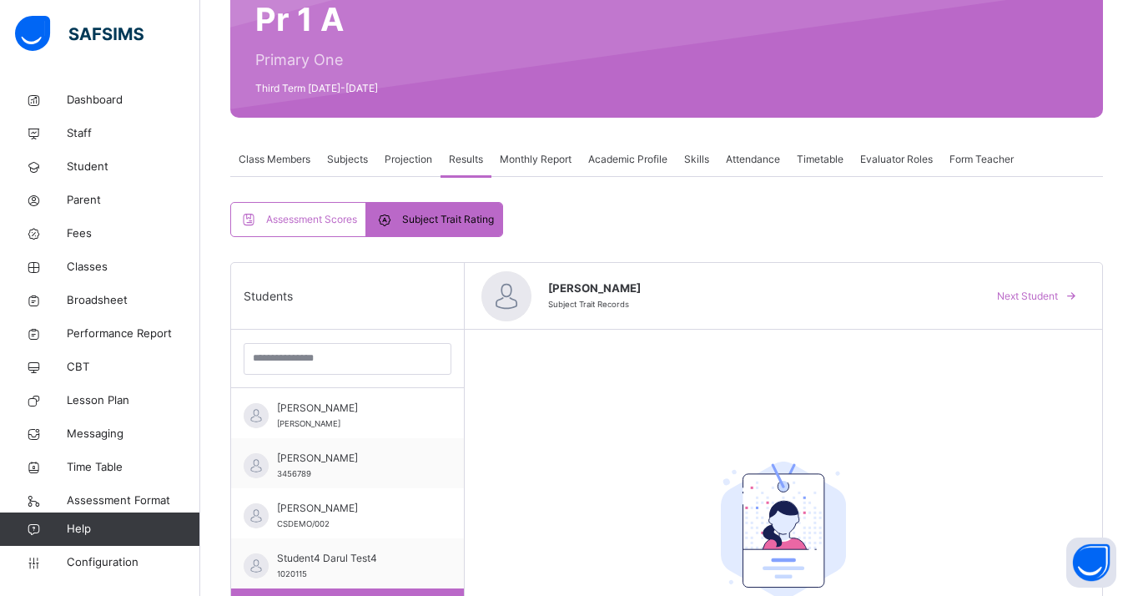
scroll to position [0, 0]
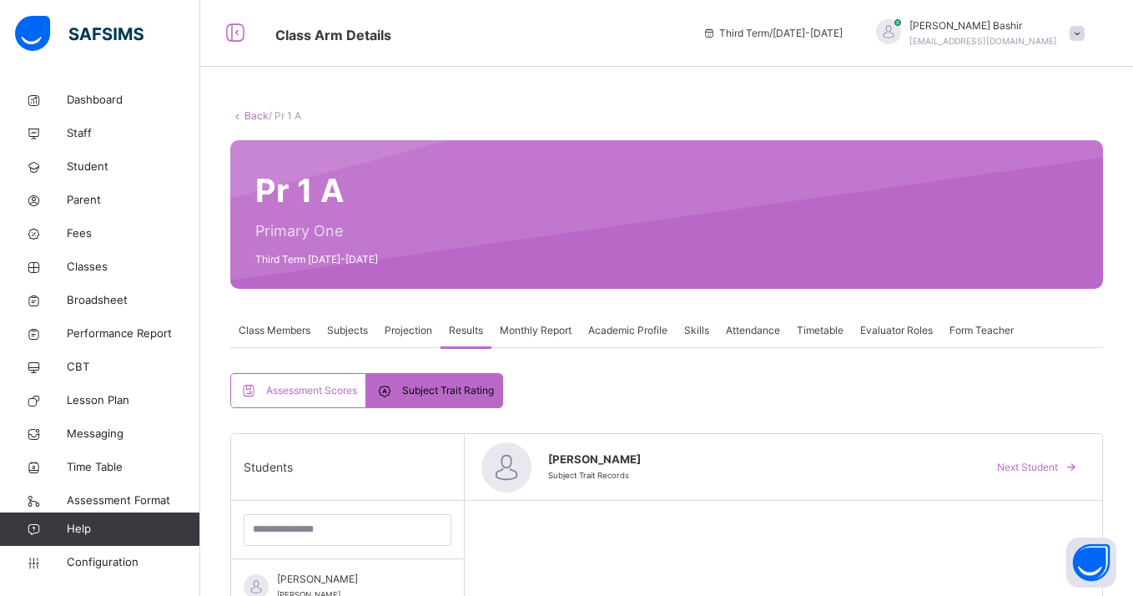
click at [263, 121] on link "Back" at bounding box center [256, 115] width 24 height 13
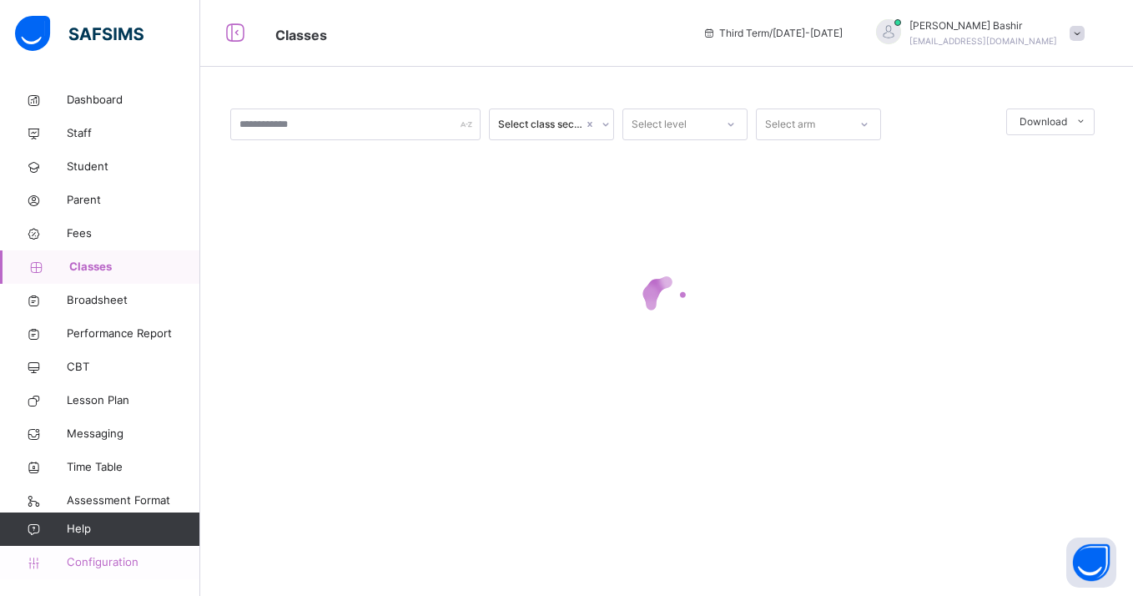
click at [103, 562] on span "Configuration" at bounding box center [133, 562] width 133 height 17
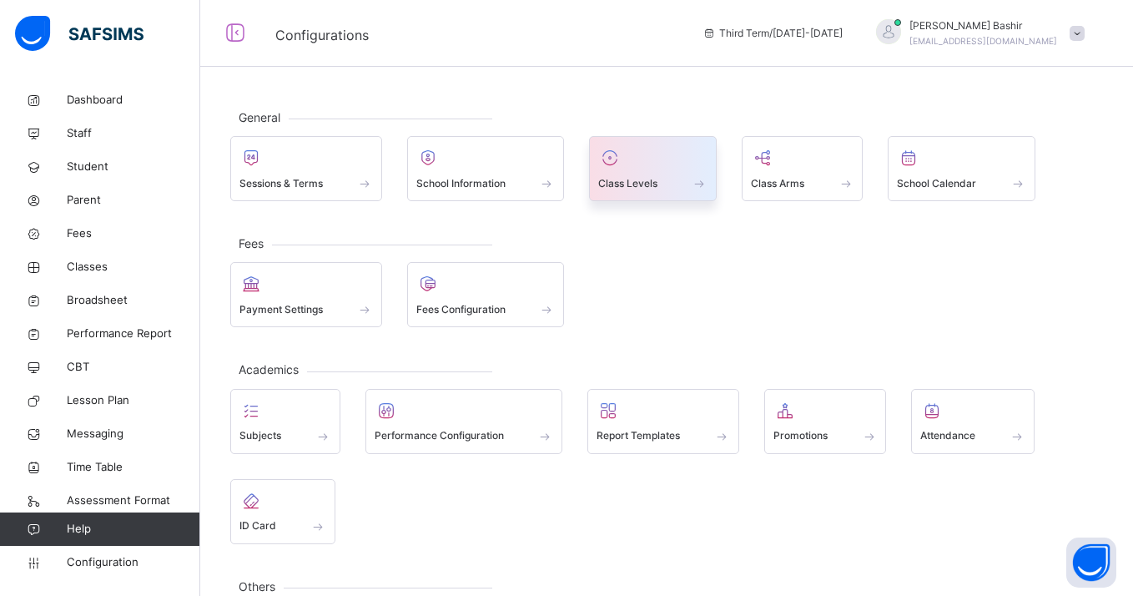
click at [646, 178] on span "Class Levels" at bounding box center [627, 183] width 59 height 15
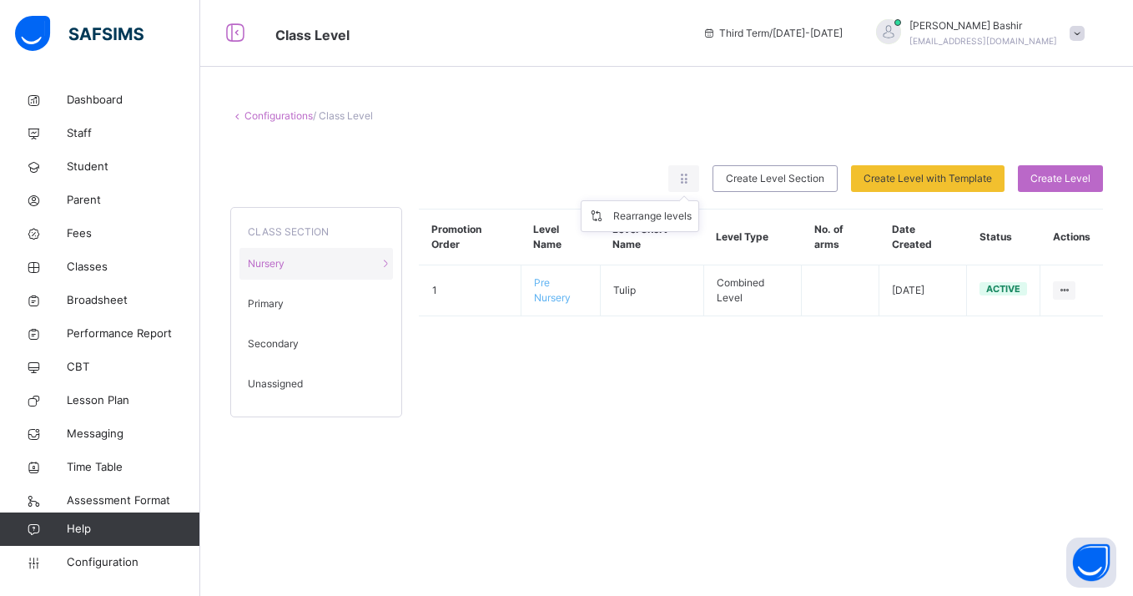
click at [684, 200] on ul "Rearrange levels" at bounding box center [640, 216] width 118 height 32
click at [669, 214] on div "Rearrange levels" at bounding box center [652, 216] width 78 height 17
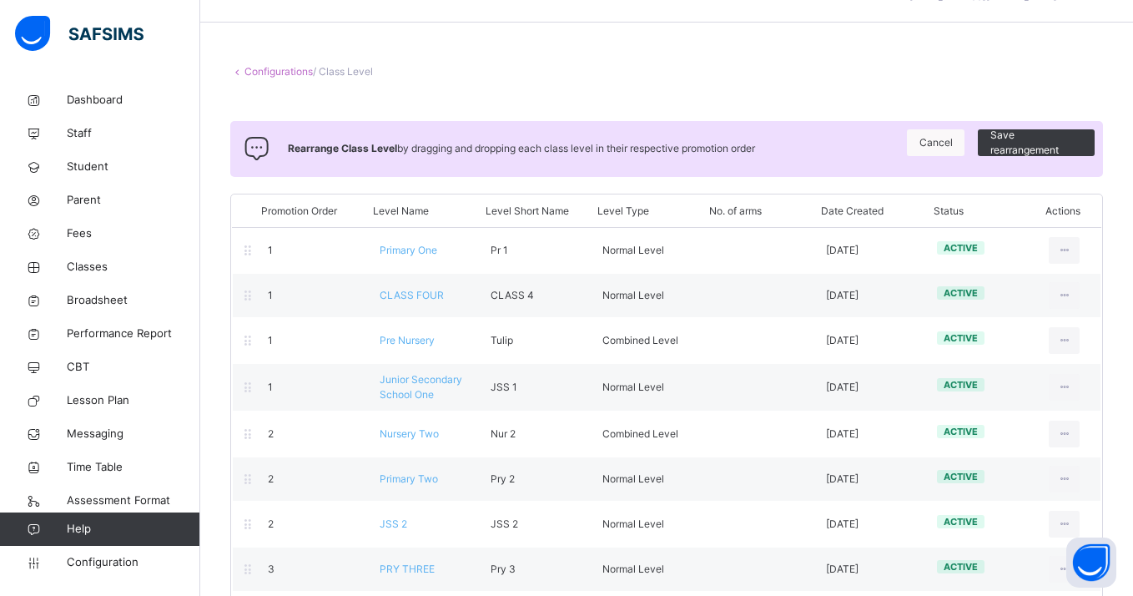
scroll to position [46, 0]
click at [922, 140] on span "Cancel" at bounding box center [936, 141] width 33 height 15
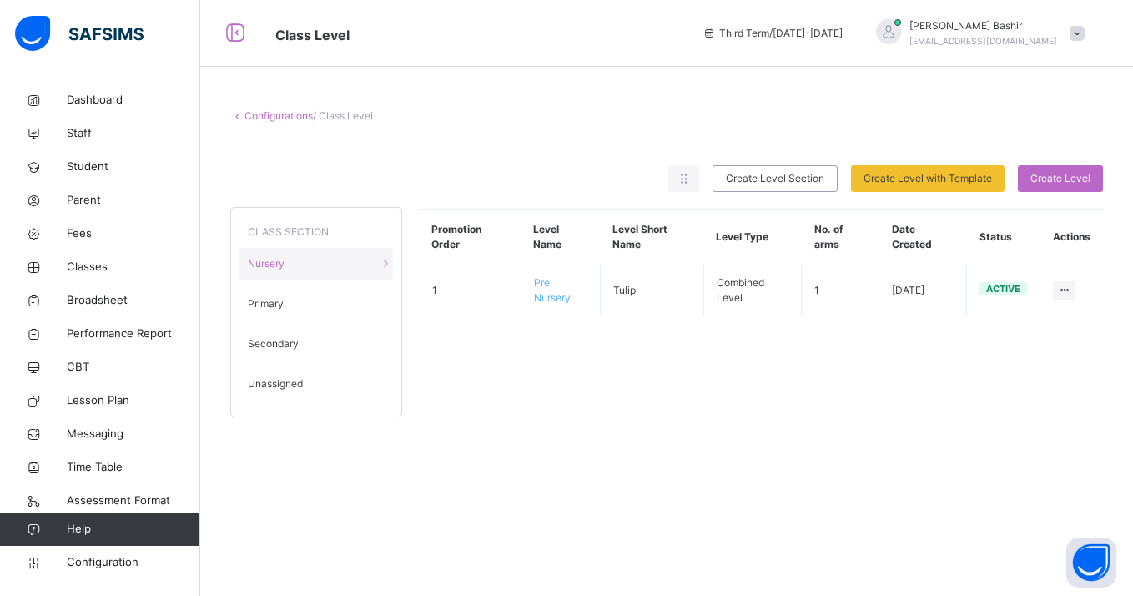
click at [278, 382] on span "Unassigned" at bounding box center [275, 383] width 55 height 15
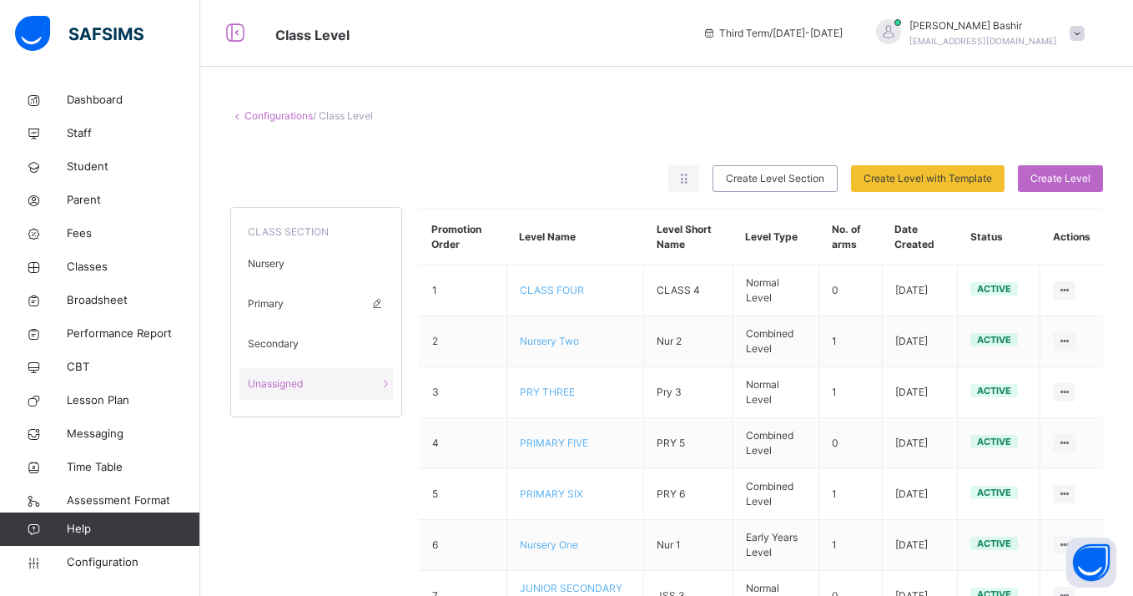
click at [255, 305] on span "Primary" at bounding box center [266, 303] width 36 height 15
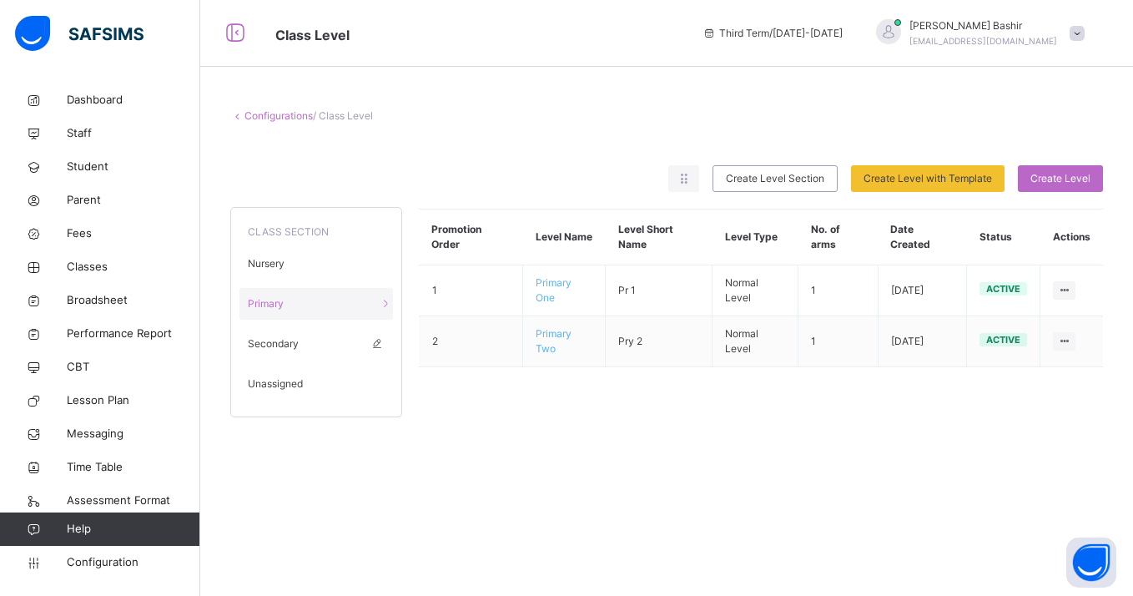
click at [265, 331] on div "Secondary" at bounding box center [316, 344] width 154 height 32
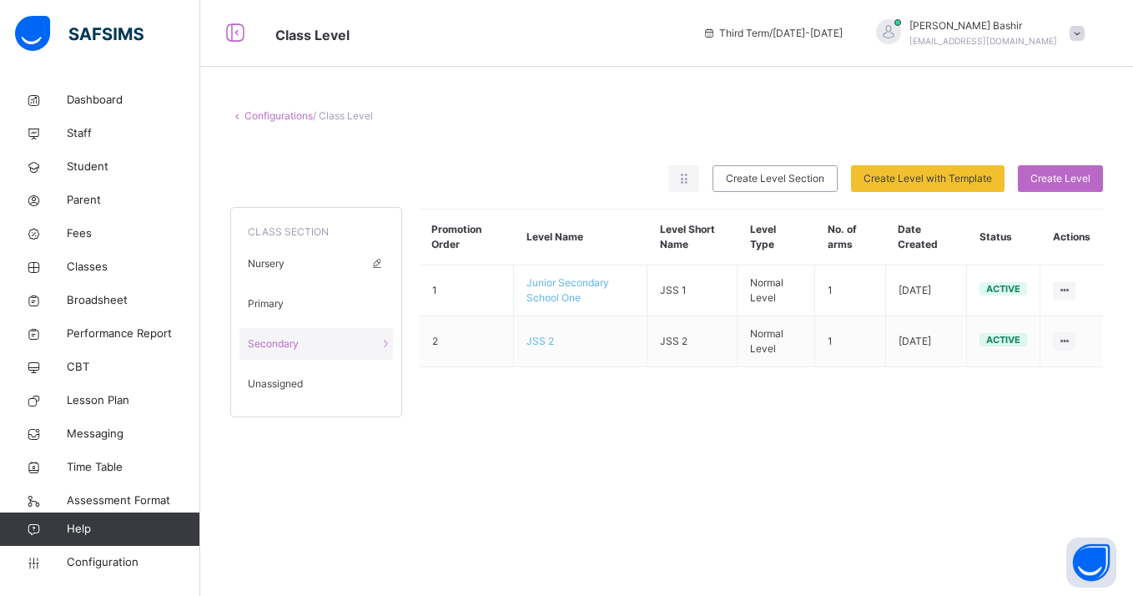
click at [267, 255] on div "Nursery" at bounding box center [316, 264] width 154 height 32
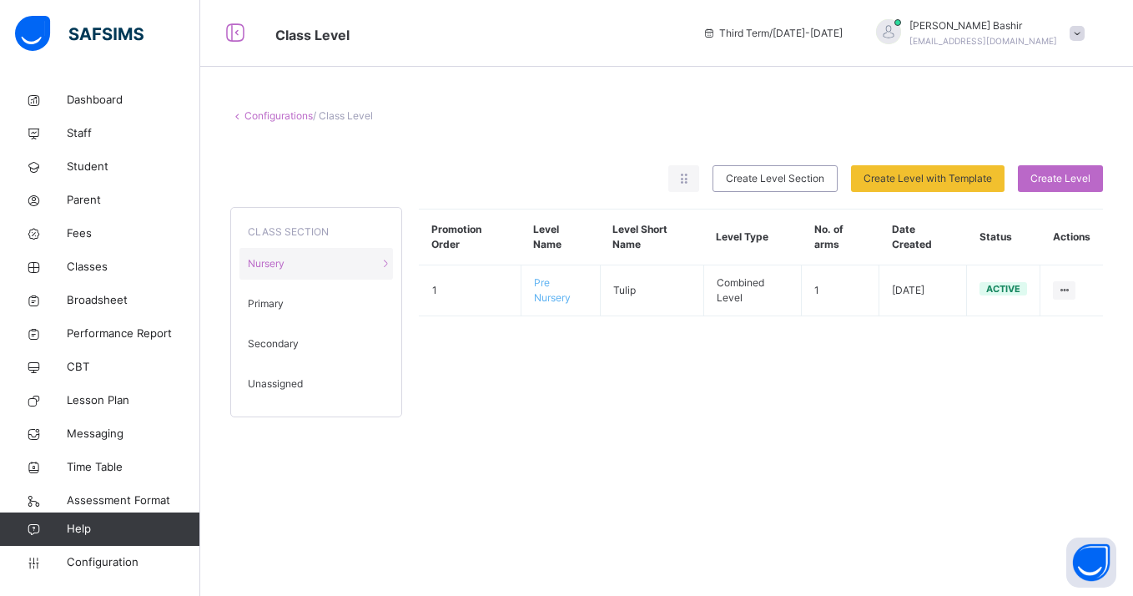
click at [289, 374] on div "Unassigned" at bounding box center [316, 384] width 154 height 32
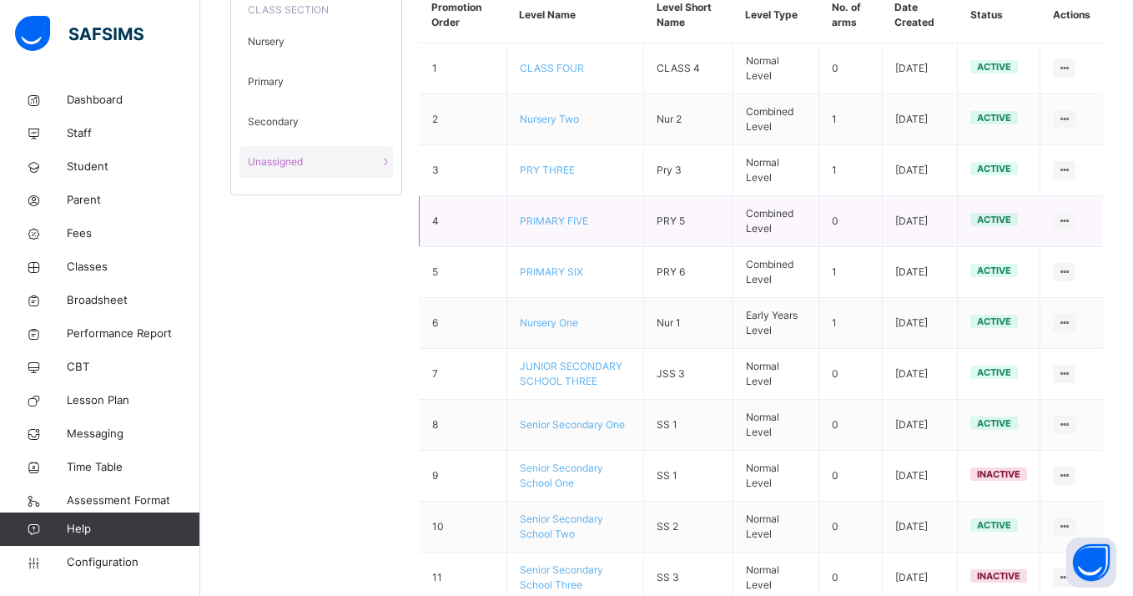
scroll to position [224, 0]
click at [117, 265] on span "Classes" at bounding box center [134, 267] width 134 height 17
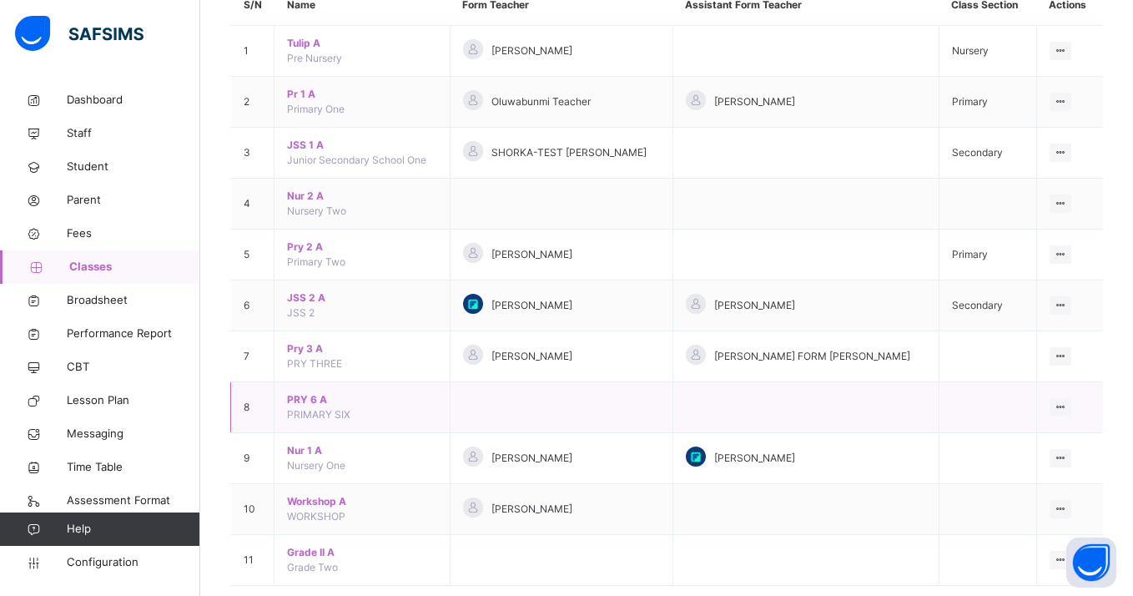
scroll to position [129, 0]
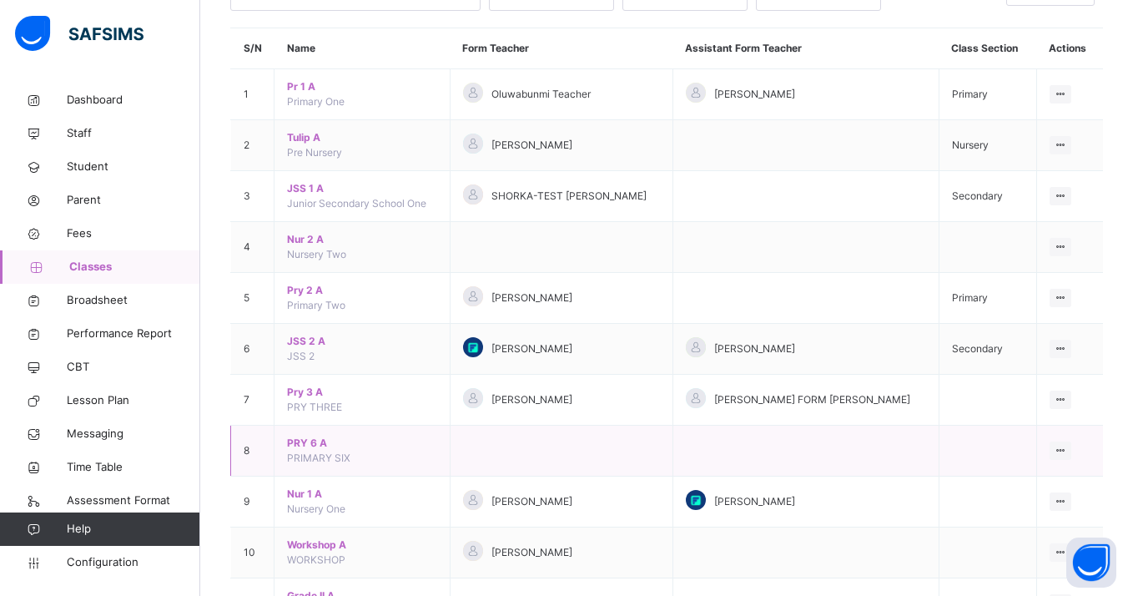
click at [314, 437] on span "PRY 6 A" at bounding box center [362, 443] width 150 height 15
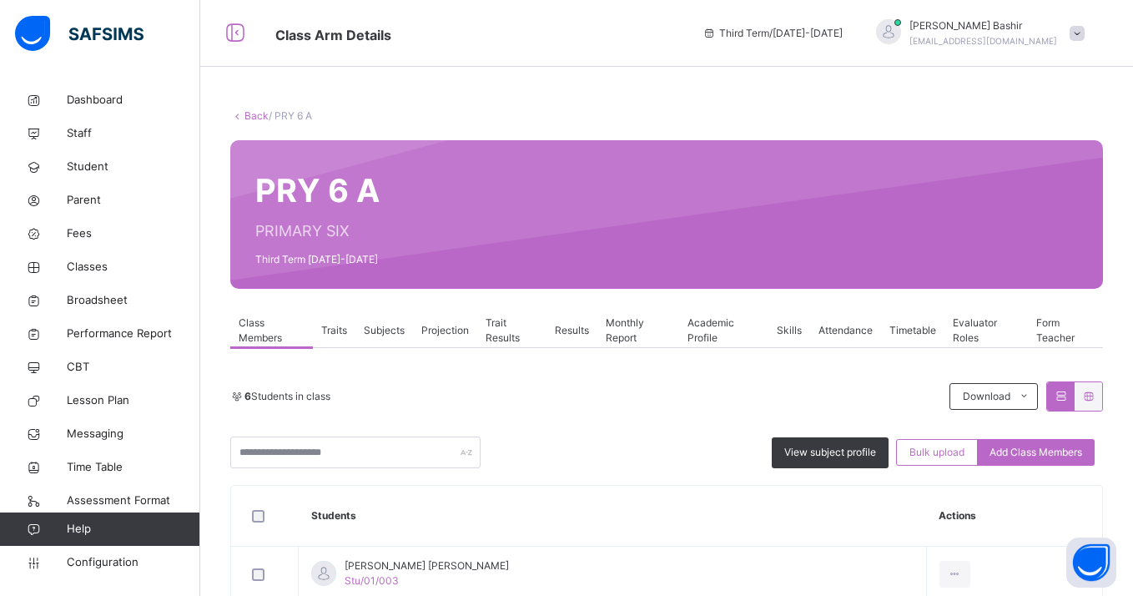
click at [561, 333] on span "Results" at bounding box center [572, 330] width 34 height 15
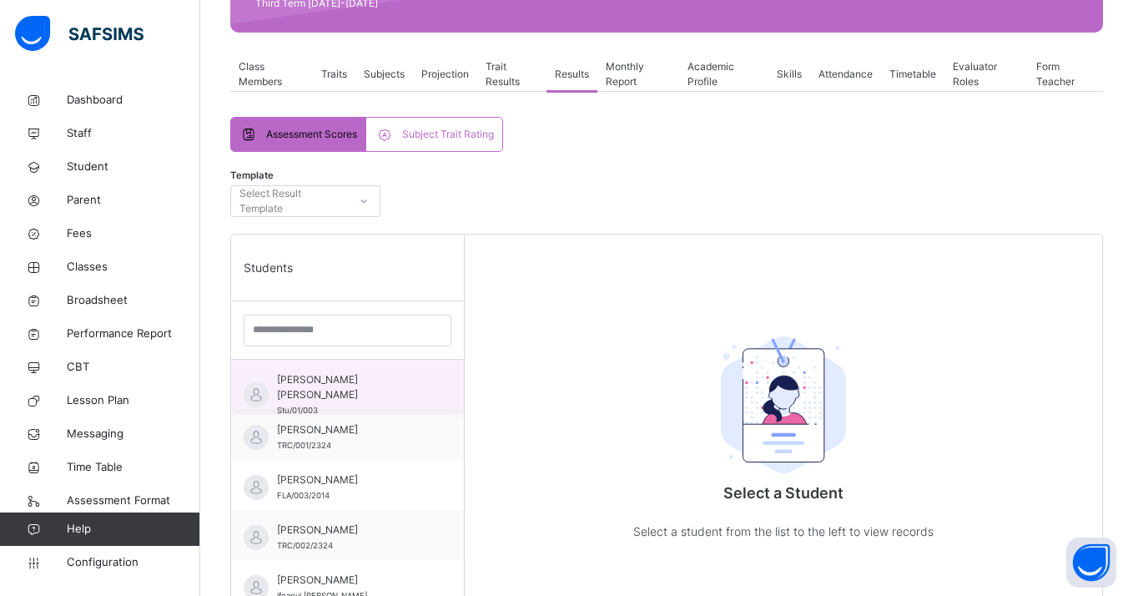
scroll to position [260, 0]
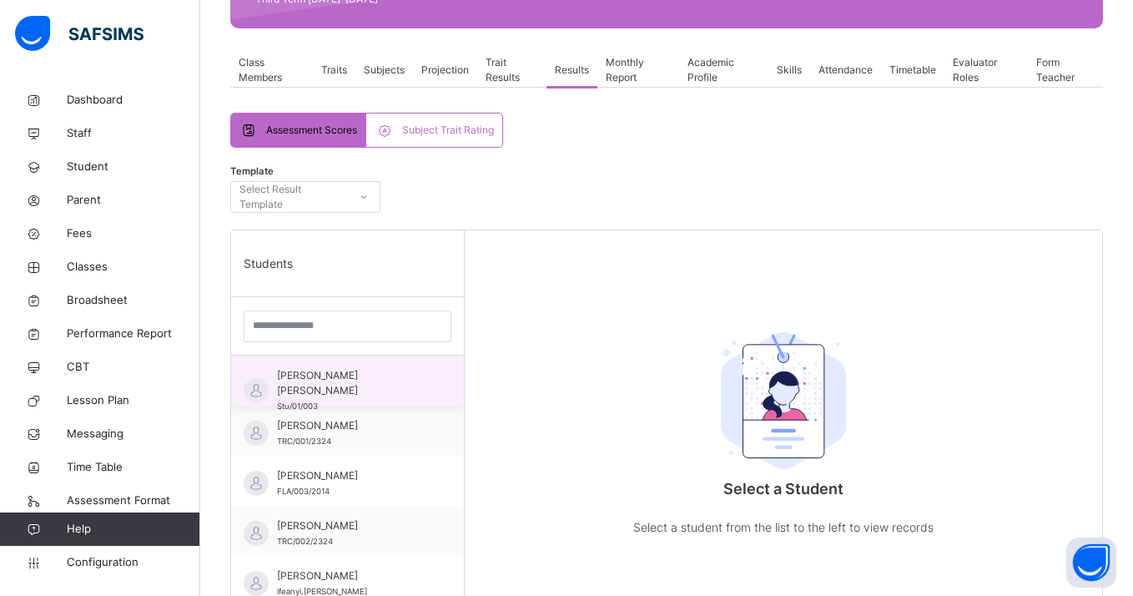
click at [380, 391] on div "[PERSON_NAME] [PERSON_NAME] Stu/01/003" at bounding box center [351, 390] width 149 height 45
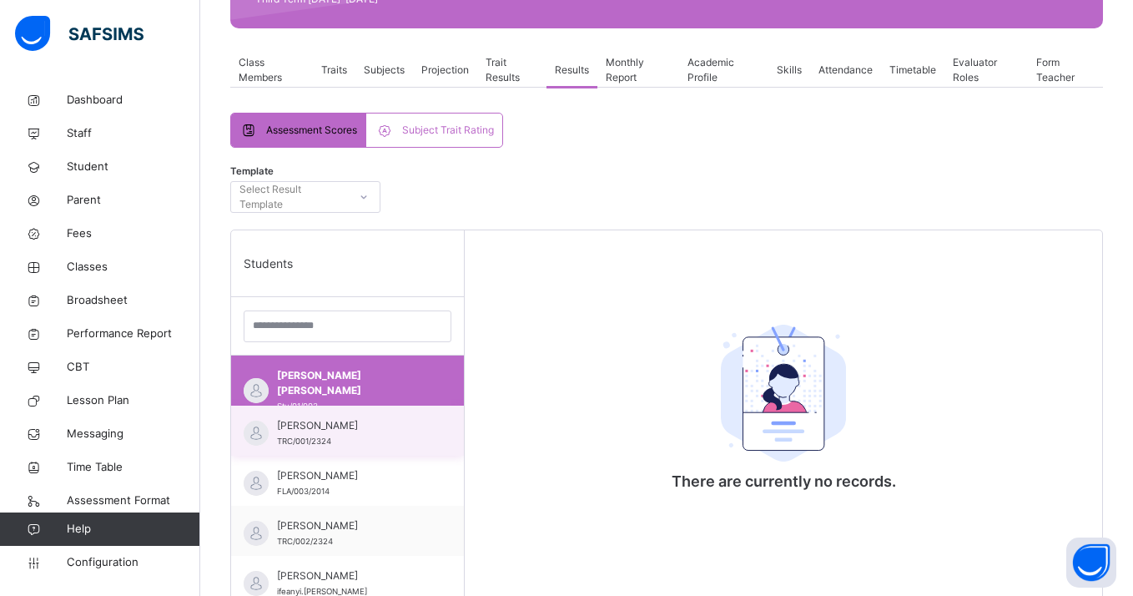
click at [399, 438] on div "[PERSON_NAME] TRC/001/2324" at bounding box center [351, 433] width 149 height 30
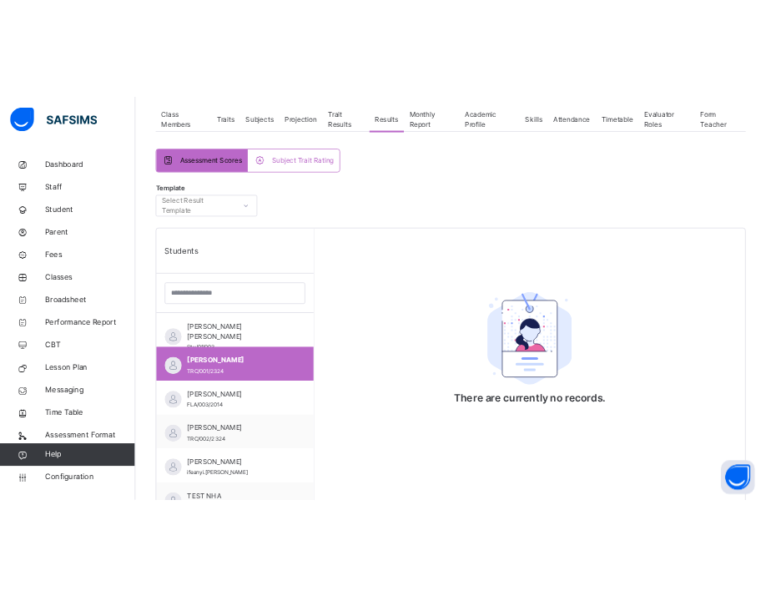
scroll to position [288, 0]
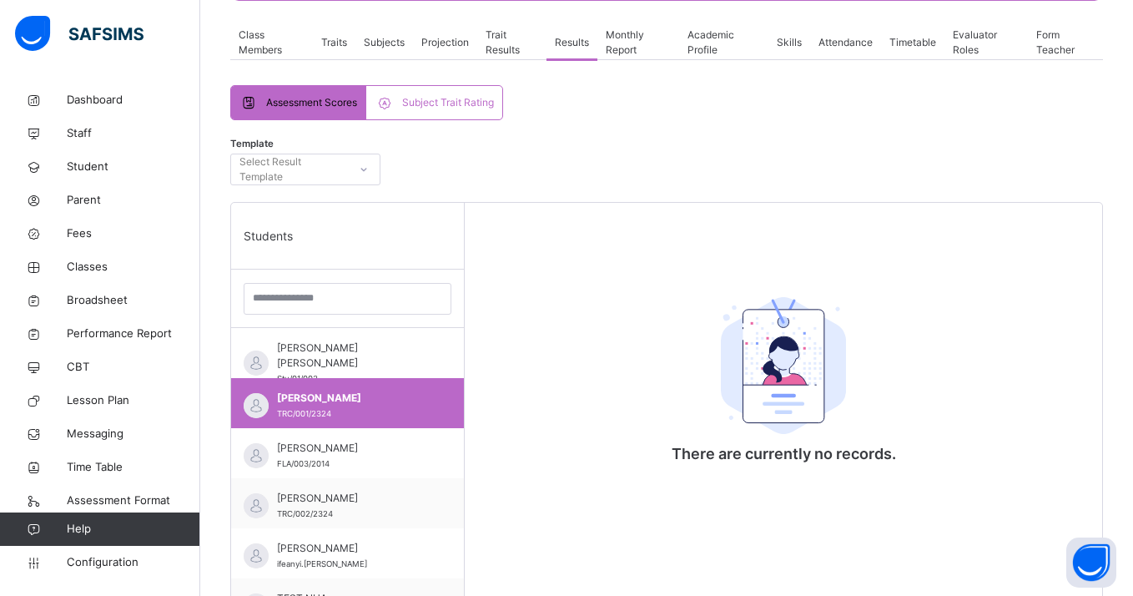
click at [469, 112] on div "Subject Trait Rating" at bounding box center [433, 102] width 135 height 33
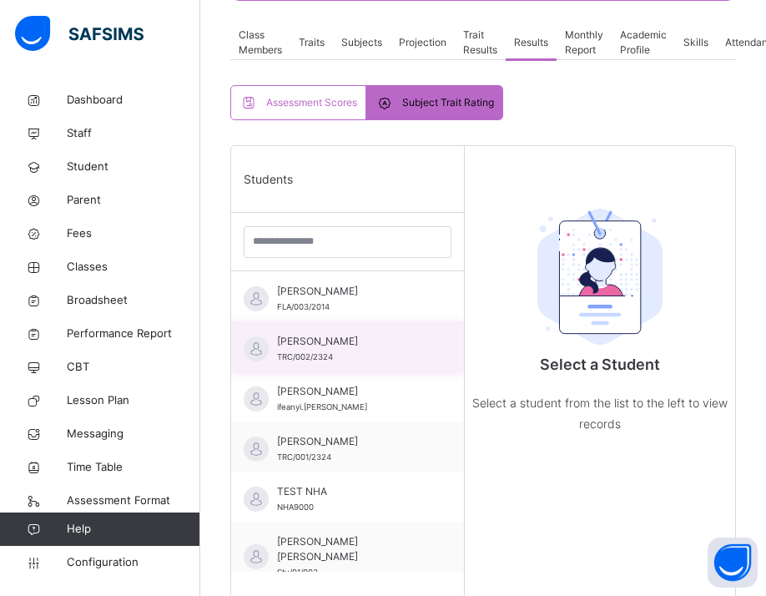
click at [365, 348] on div "Jijiwa Hauwa TRC/002/2324" at bounding box center [351, 349] width 149 height 30
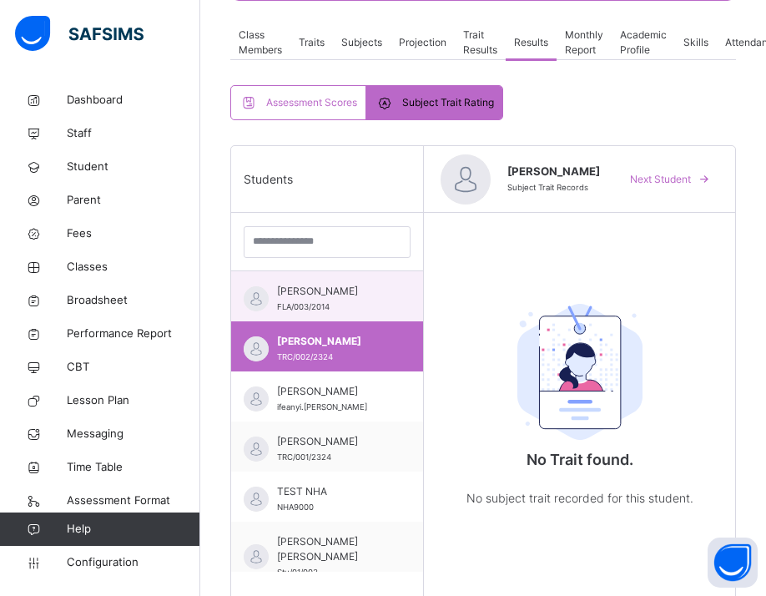
click at [374, 297] on span "[PERSON_NAME]" at bounding box center [331, 291] width 108 height 15
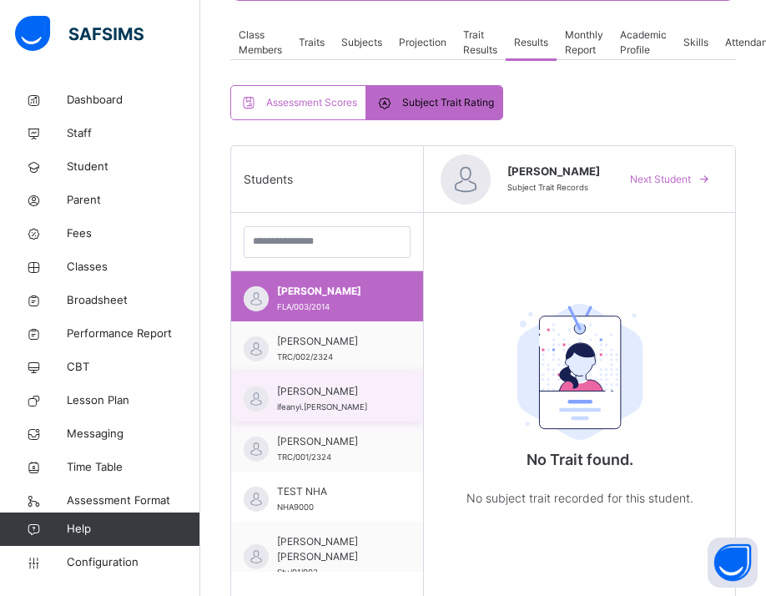
click at [380, 401] on div "[PERSON_NAME] [PERSON_NAME].[PERSON_NAME]" at bounding box center [331, 399] width 108 height 30
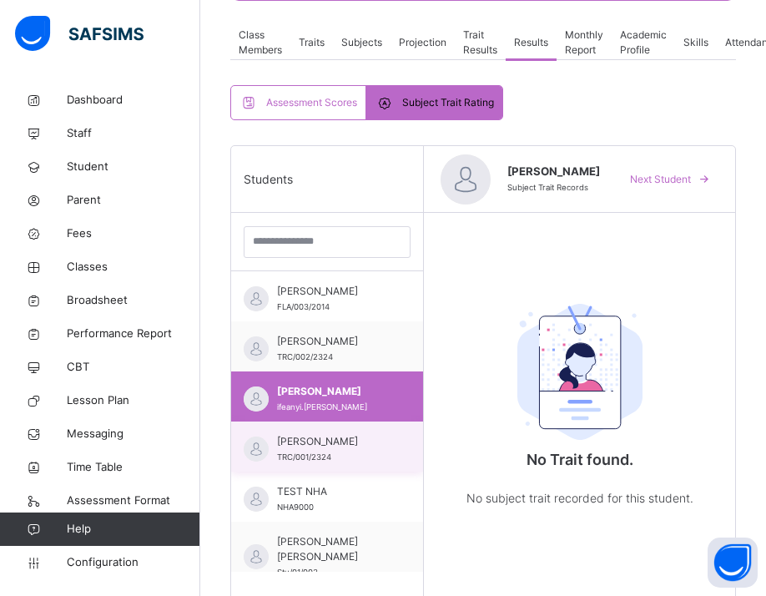
click at [380, 451] on div "[PERSON_NAME] TRC/001/2324" at bounding box center [331, 449] width 108 height 30
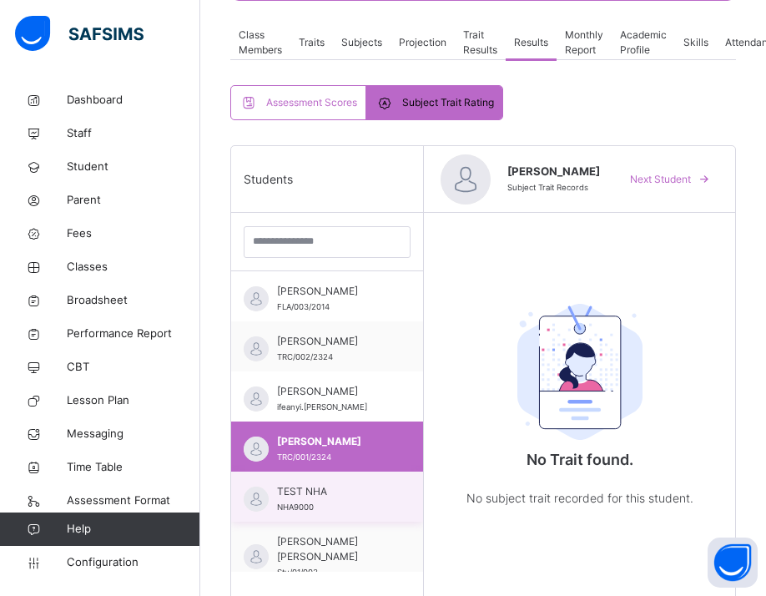
click at [378, 498] on div "TEST NHA NHA9000" at bounding box center [327, 496] width 192 height 50
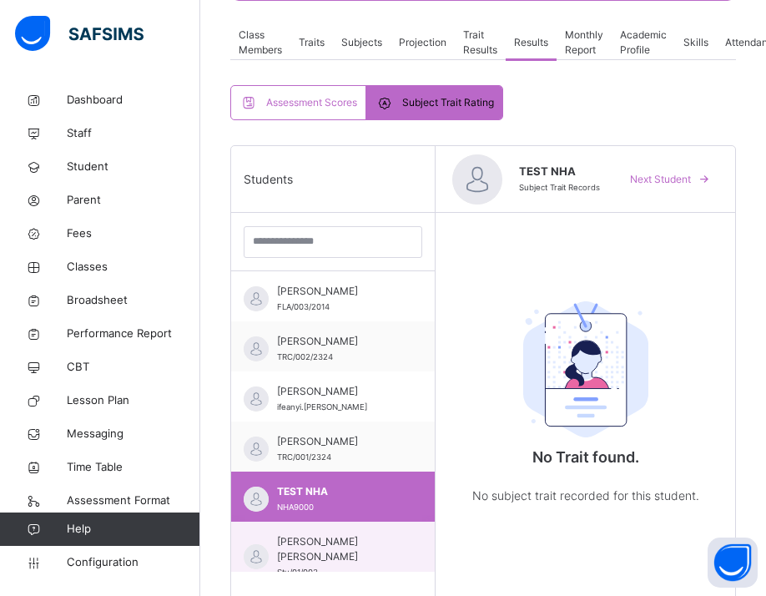
click at [380, 534] on span "[PERSON_NAME] [PERSON_NAME]" at bounding box center [337, 549] width 120 height 30
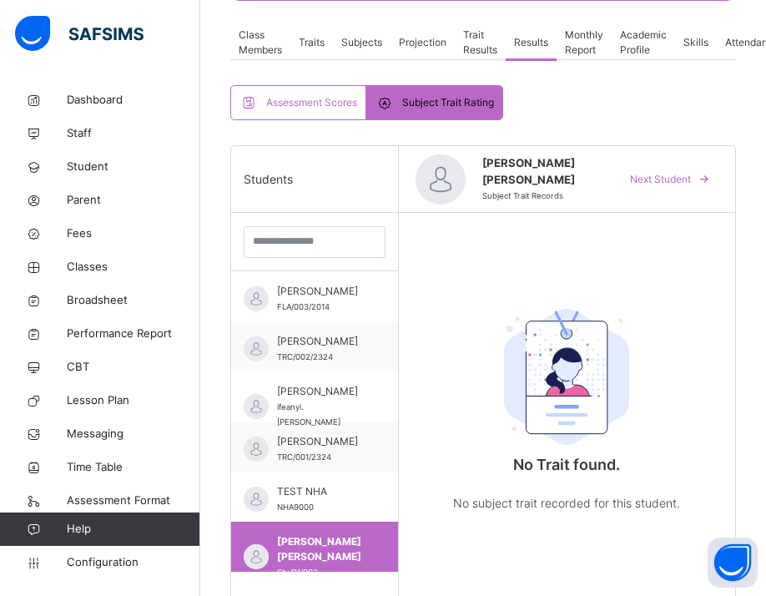
click at [474, 35] on span "Trait Results" at bounding box center [480, 43] width 34 height 30
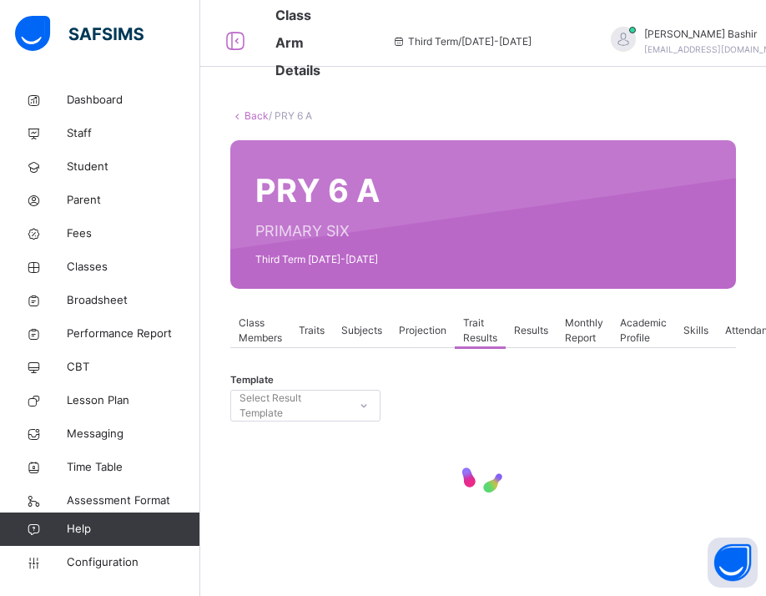
click at [529, 330] on span "Results" at bounding box center [531, 330] width 34 height 15
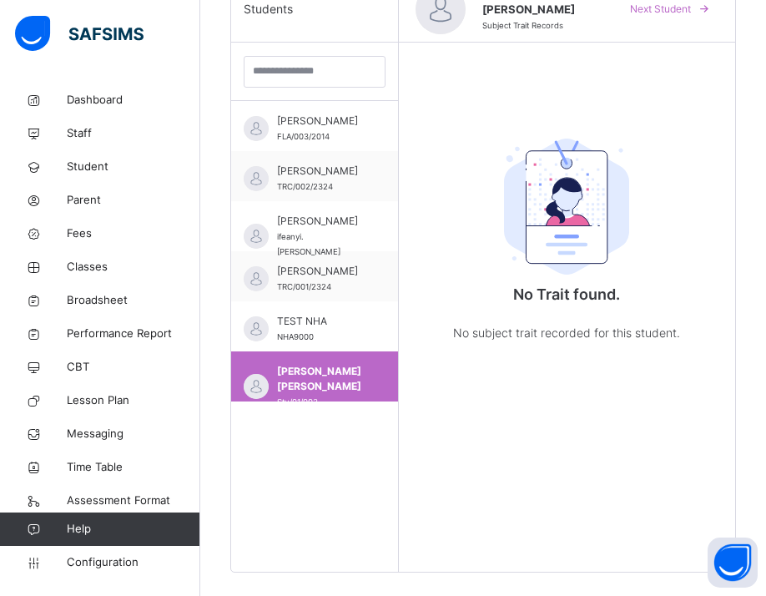
scroll to position [480, 0]
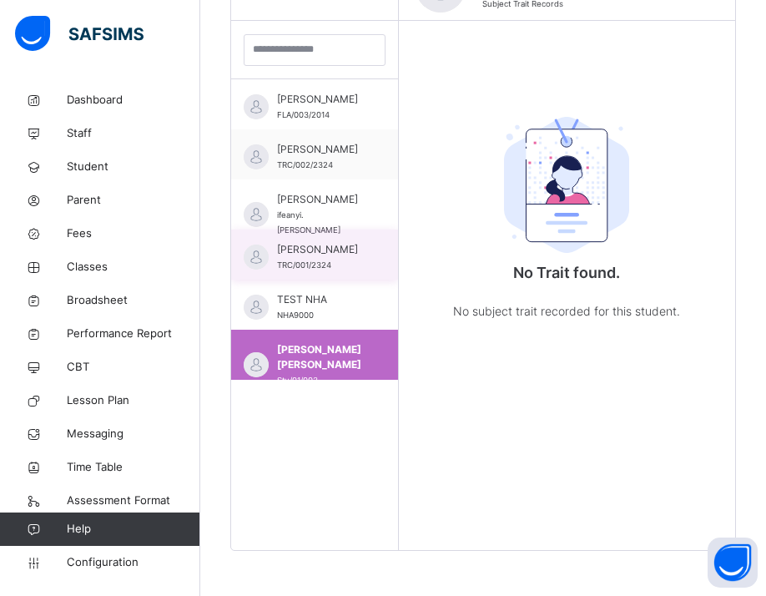
click at [334, 249] on span "[PERSON_NAME]" at bounding box center [318, 249] width 83 height 15
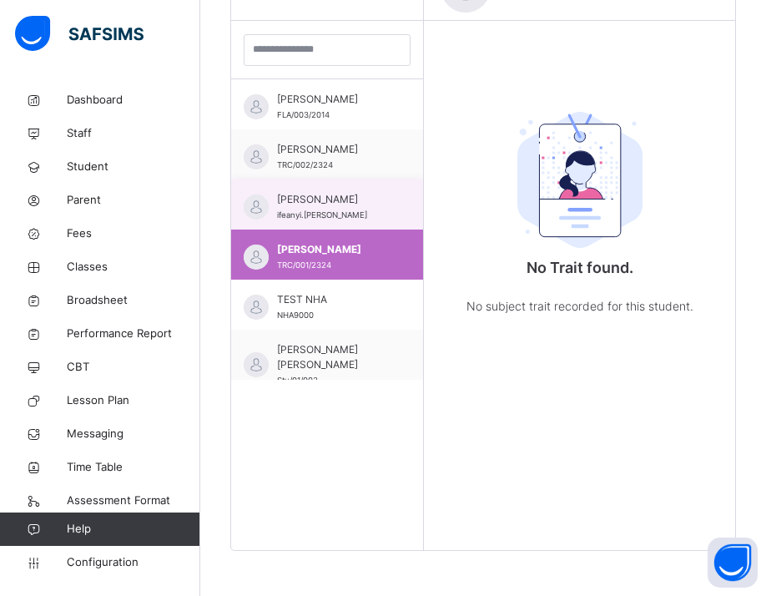
click at [325, 201] on span "[PERSON_NAME]" at bounding box center [331, 199] width 108 height 15
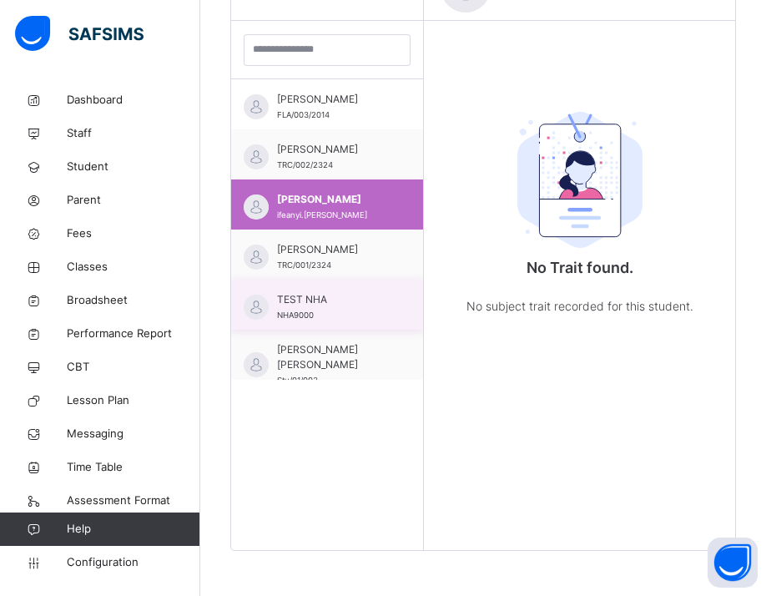
click at [330, 304] on span "TEST NHA" at bounding box center [331, 299] width 108 height 15
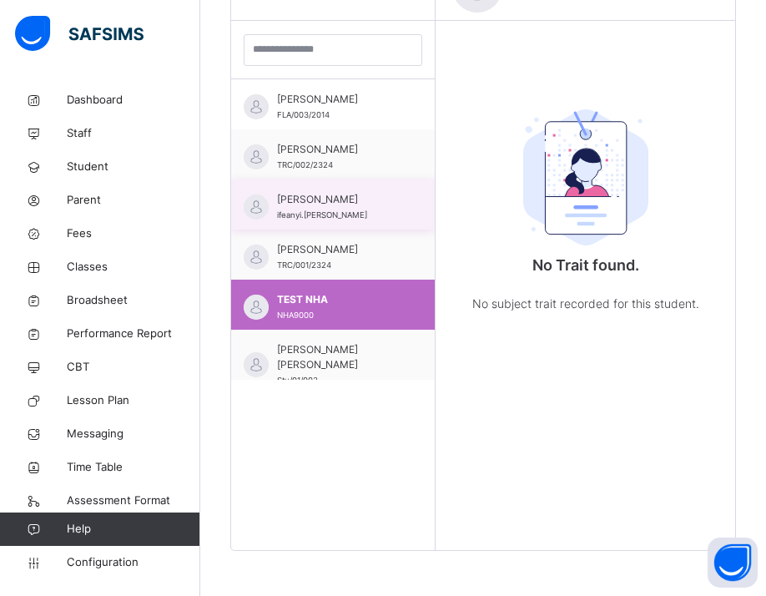
click at [367, 210] on div "[PERSON_NAME] [PERSON_NAME].[PERSON_NAME]" at bounding box center [337, 207] width 120 height 30
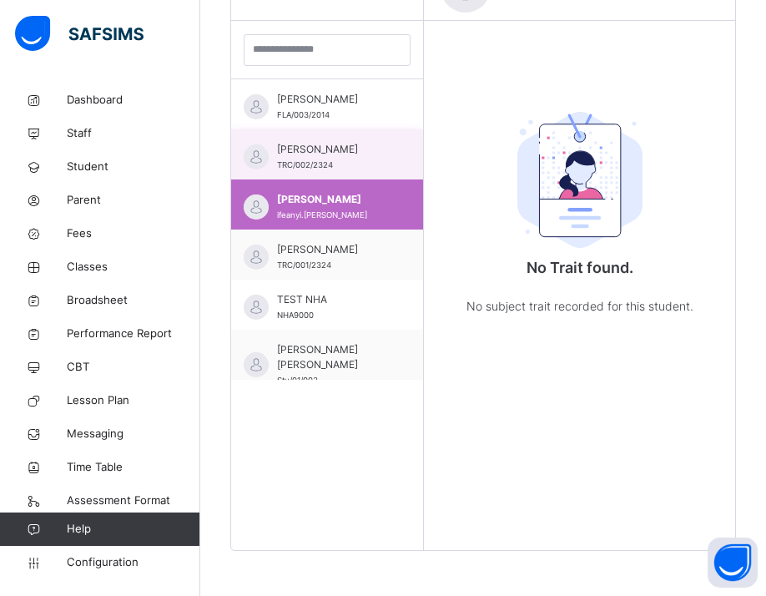
click at [353, 159] on div "Jijiwa Hauwa TRC/002/2324" at bounding box center [331, 157] width 108 height 30
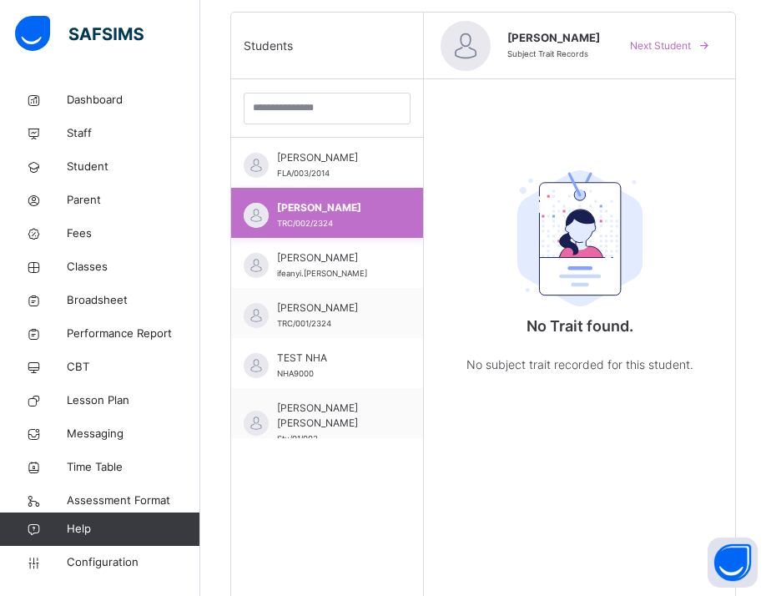
scroll to position [416, 0]
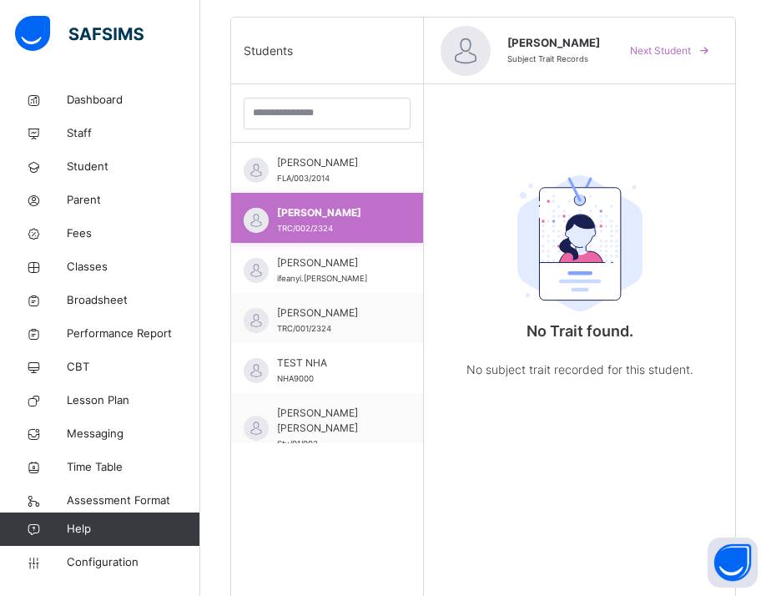
click at [352, 159] on span "[PERSON_NAME]" at bounding box center [331, 162] width 108 height 15
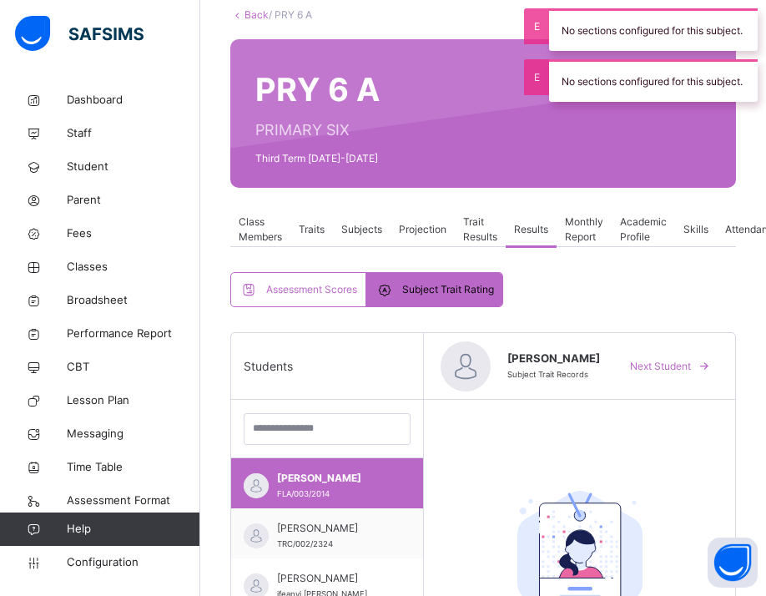
scroll to position [89, 0]
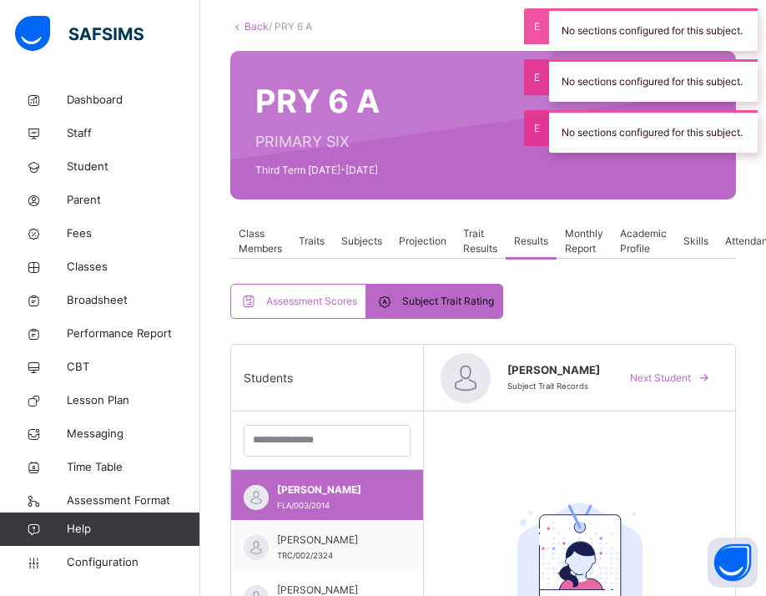
click at [375, 236] on span "Subjects" at bounding box center [361, 241] width 41 height 15
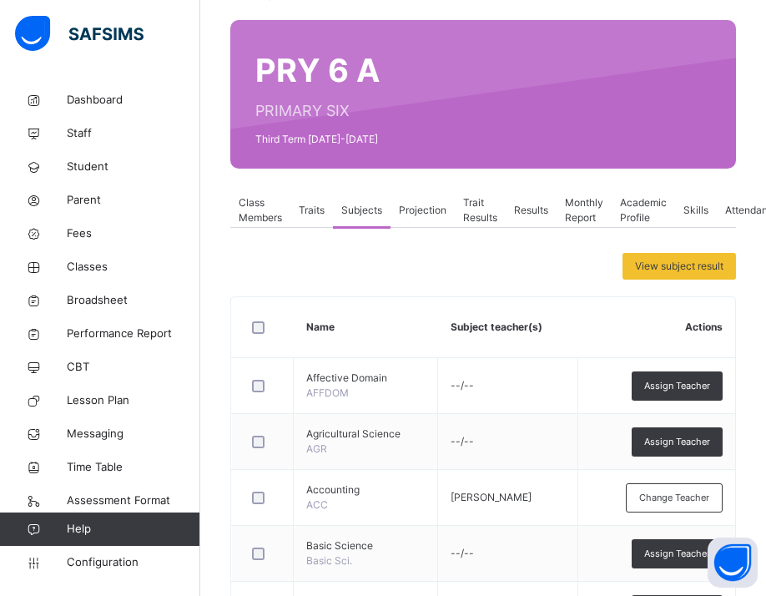
scroll to position [101, 0]
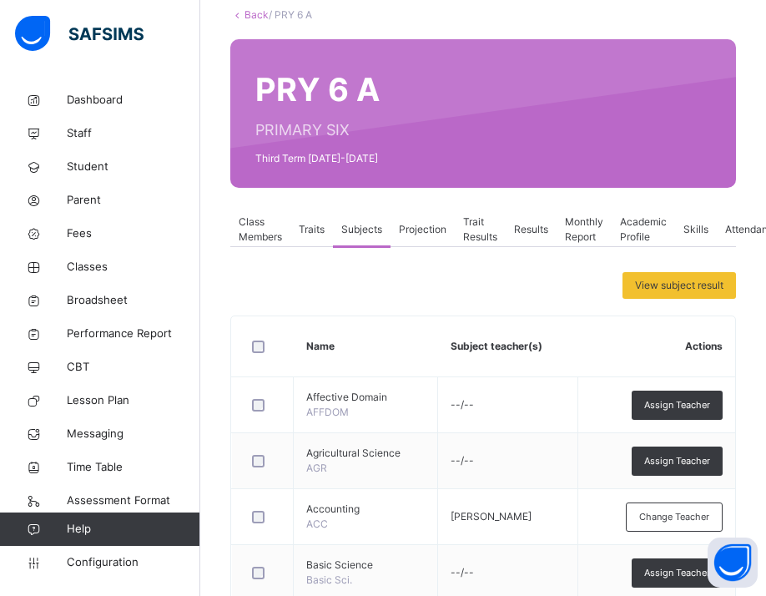
click at [298, 240] on div "Traits" at bounding box center [311, 229] width 43 height 33
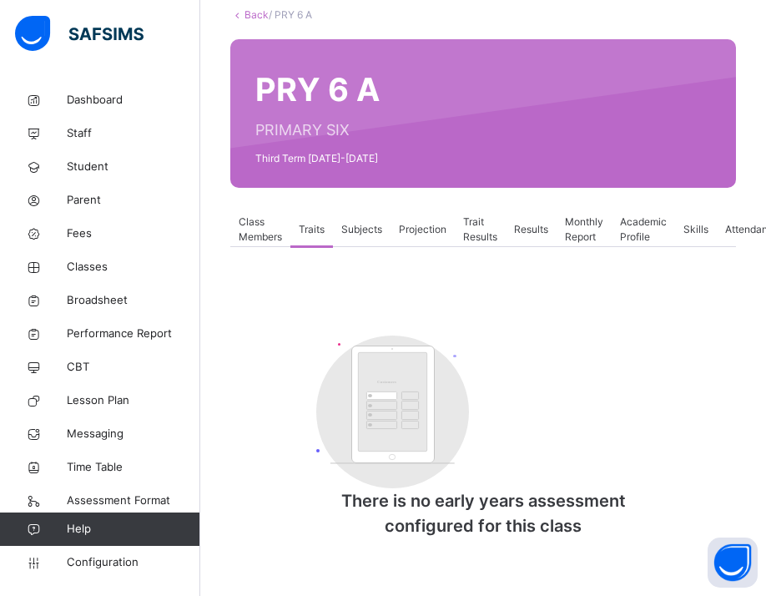
click at [428, 233] on span "Projection" at bounding box center [423, 229] width 48 height 15
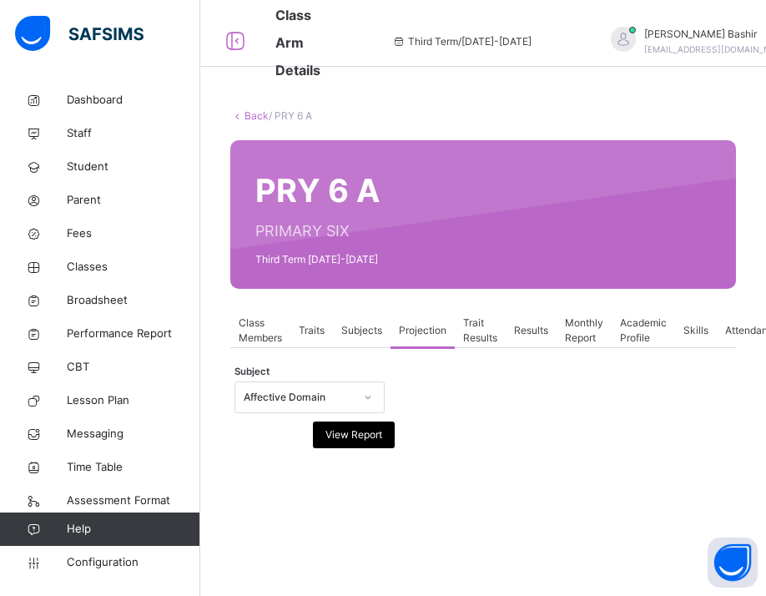
scroll to position [0, 0]
click at [486, 336] on span "Trait Results" at bounding box center [480, 330] width 34 height 30
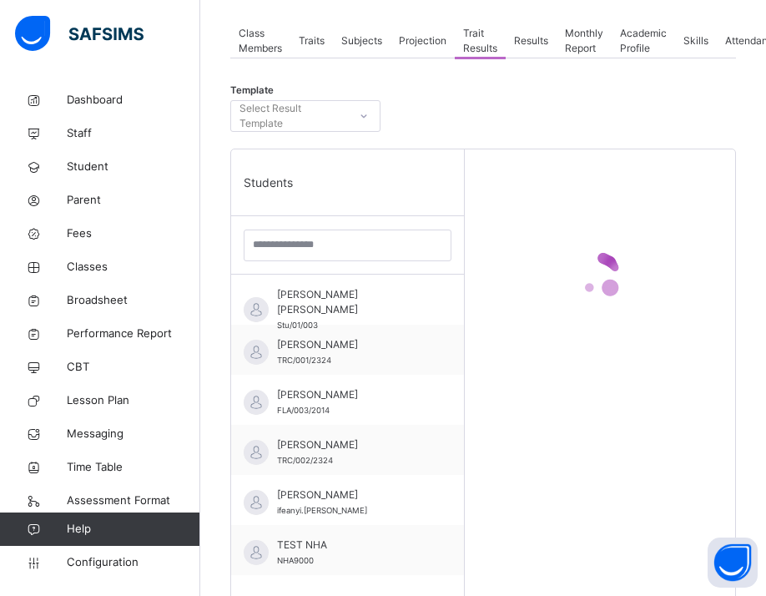
scroll to position [274, 0]
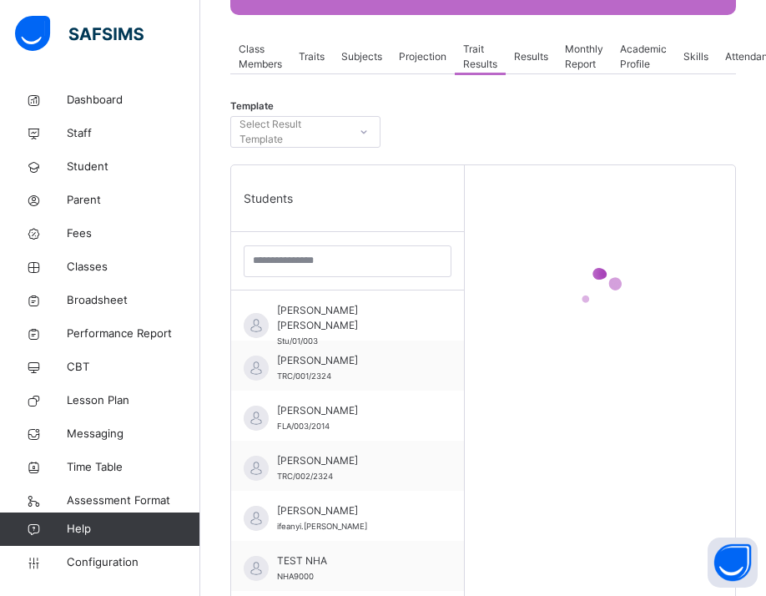
click at [323, 134] on div "Select Result Template" at bounding box center [292, 132] width 107 height 32
click at [498, 73] on div "Trait Results" at bounding box center [480, 56] width 51 height 33
click at [300, 137] on div "Select Result Template" at bounding box center [292, 132] width 107 height 32
click at [320, 126] on div "Select Result Template" at bounding box center [292, 132] width 107 height 32
click at [305, 139] on div "Select Result Template" at bounding box center [292, 132] width 107 height 32
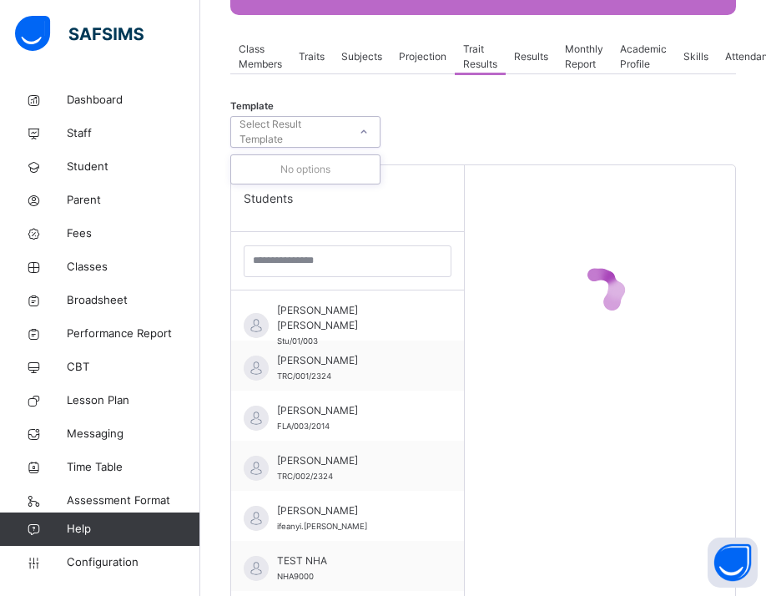
click at [486, 126] on div "Template 0 results available. Use Up and Down to choose options, press Enter to…" at bounding box center [483, 136] width 506 height 57
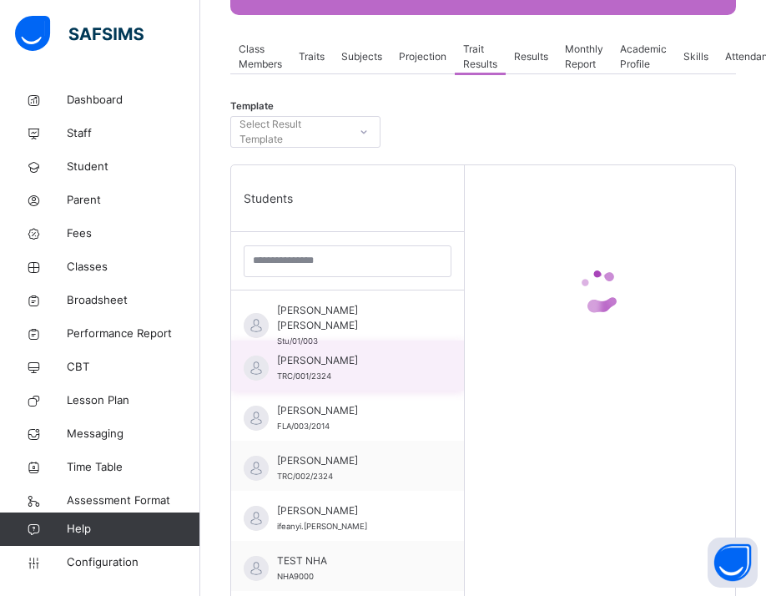
click at [383, 380] on div "[PERSON_NAME] TRC/001/2324" at bounding box center [351, 368] width 149 height 30
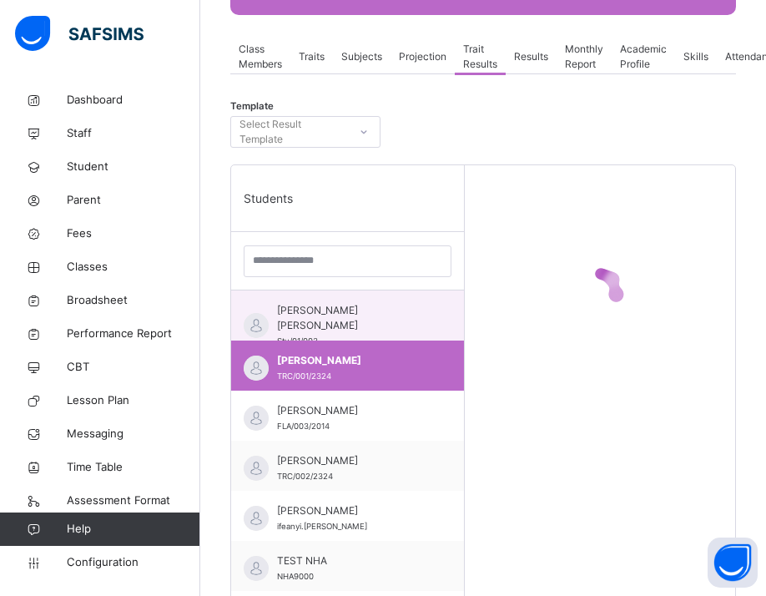
click at [399, 314] on span "[PERSON_NAME] [PERSON_NAME]" at bounding box center [351, 318] width 149 height 30
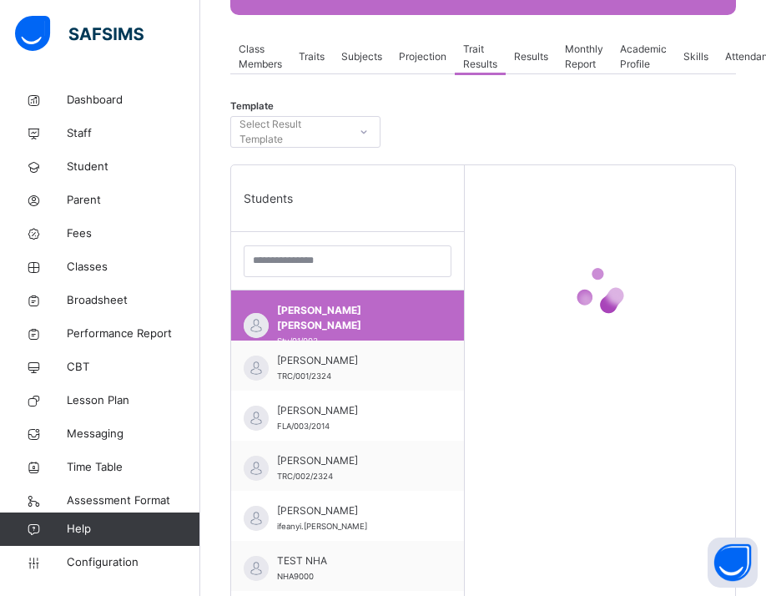
click at [537, 57] on span "Results" at bounding box center [531, 56] width 34 height 15
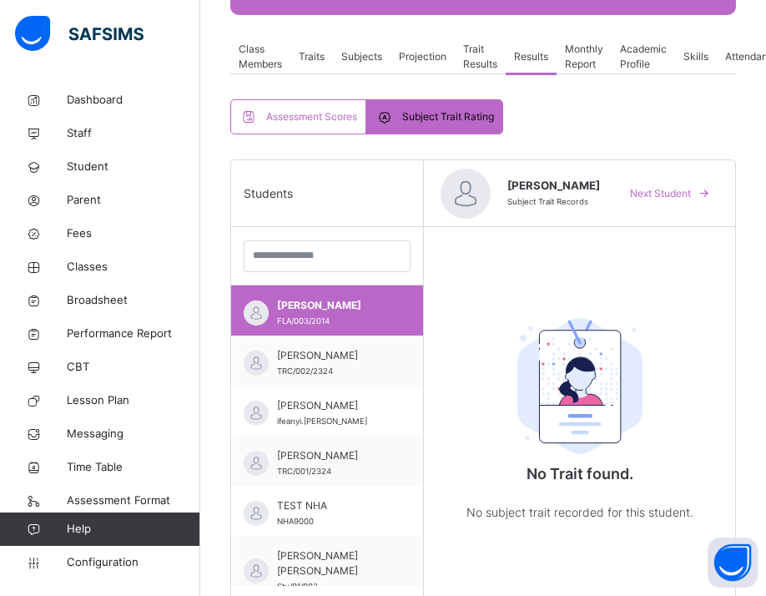
click at [446, 121] on span "Subject Trait Rating" at bounding box center [448, 116] width 92 height 15
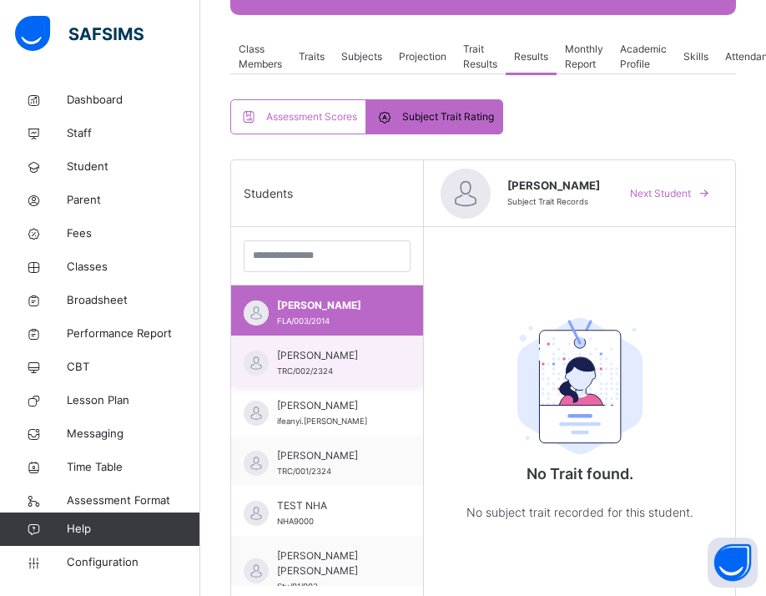
click at [371, 351] on span "[PERSON_NAME]" at bounding box center [331, 355] width 108 height 15
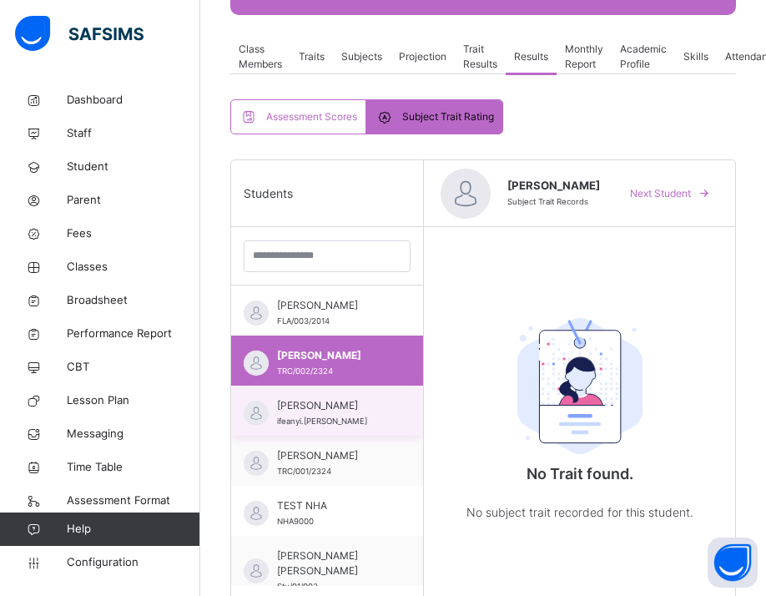
click at [370, 399] on span "[PERSON_NAME]" at bounding box center [331, 405] width 108 height 15
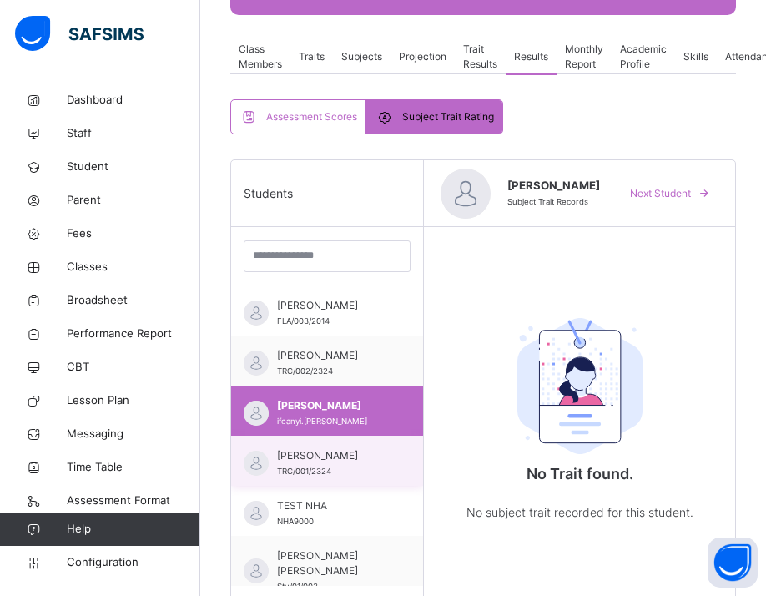
click at [370, 458] on span "[PERSON_NAME]" at bounding box center [331, 455] width 108 height 15
